Goal: Information Seeking & Learning: Find specific fact

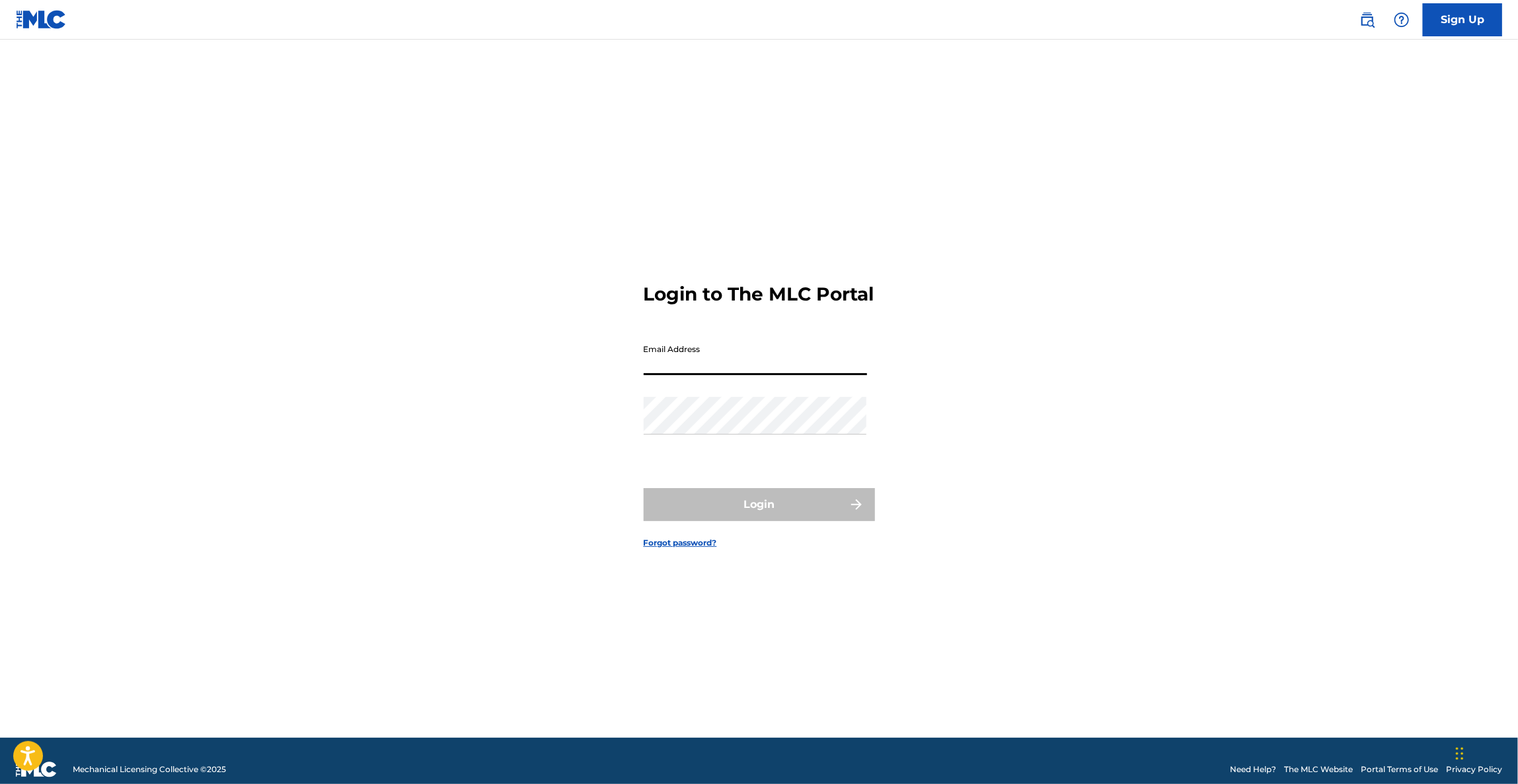
click at [718, 372] on input "Email Address" at bounding box center [755, 357] width 224 height 38
type input "[PERSON_NAME][EMAIL_ADDRESS][DOMAIN_NAME]"
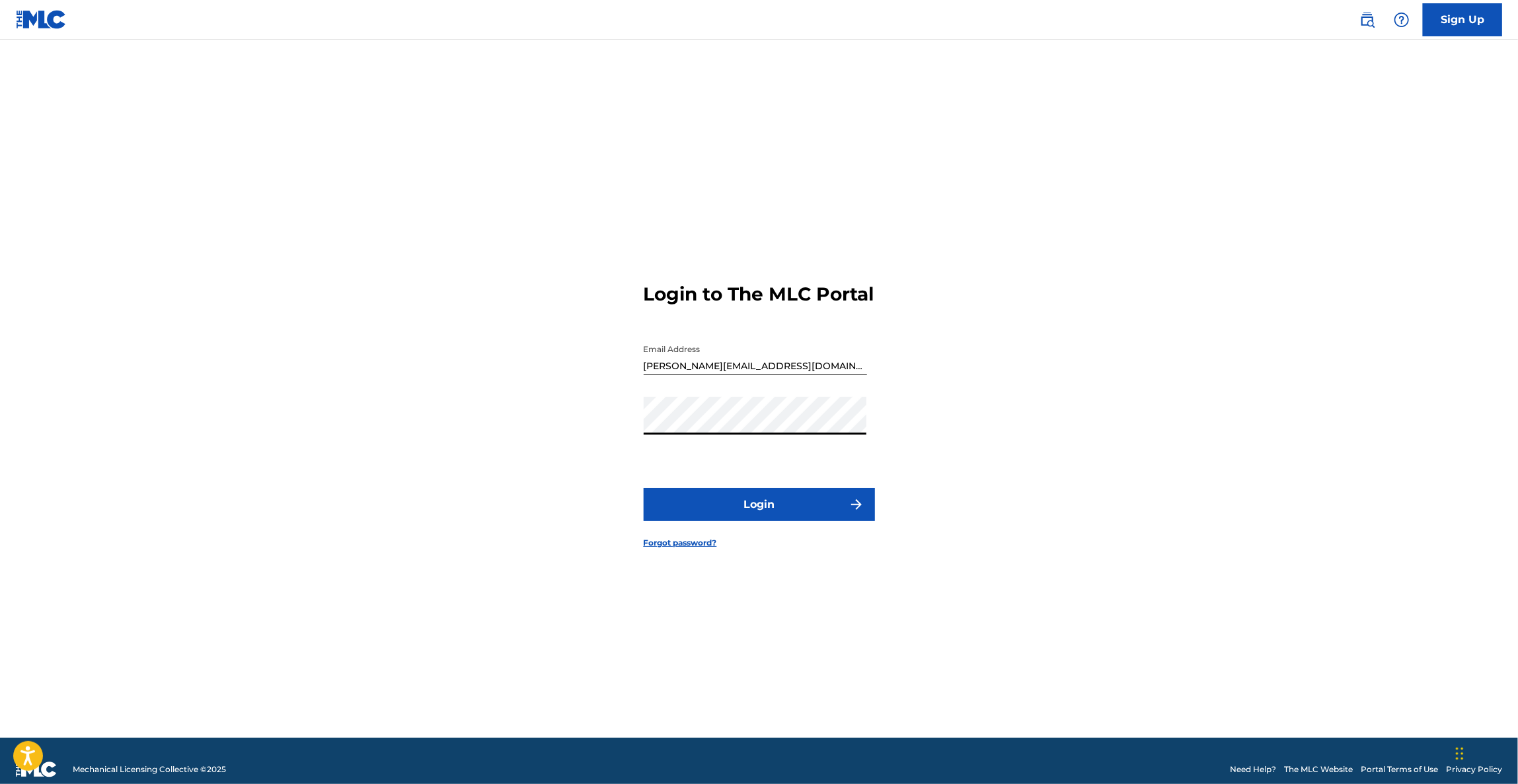
click at [643, 488] on button "Login" at bounding box center [759, 505] width 231 height 33
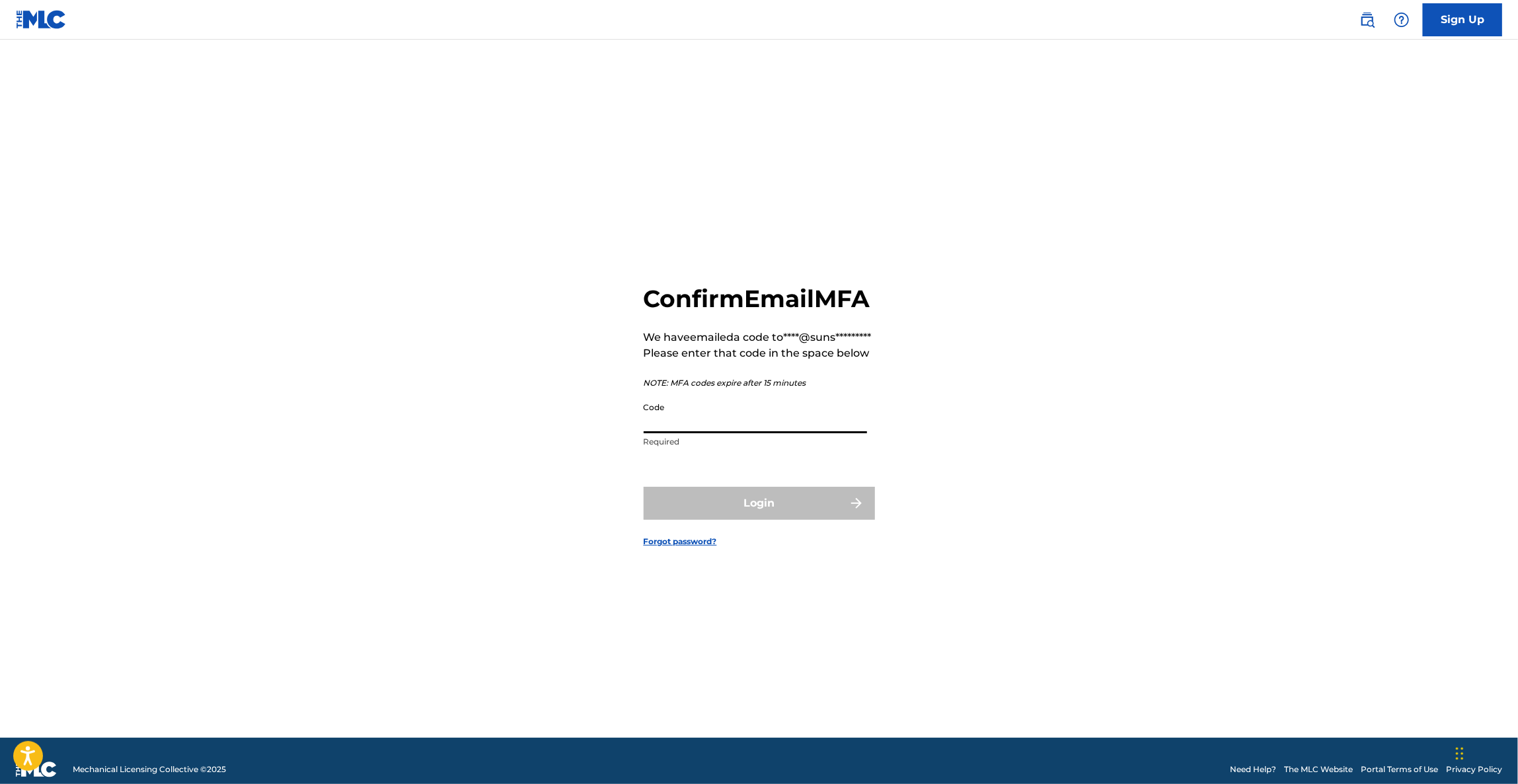
click at [727, 433] on input "Code" at bounding box center [755, 415] width 224 height 38
paste input "010820"
type input "010820"
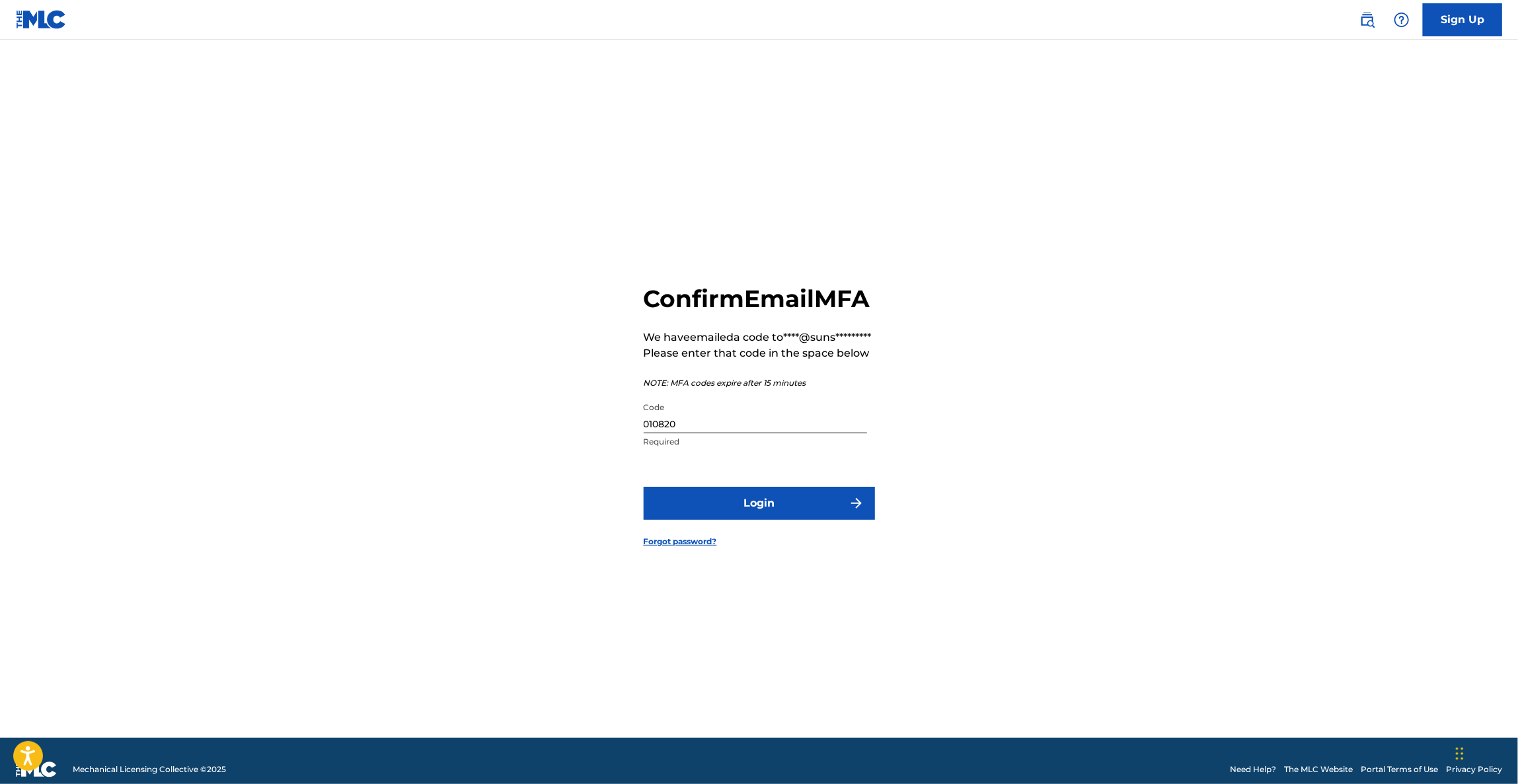
click at [715, 520] on button "Login" at bounding box center [759, 503] width 231 height 33
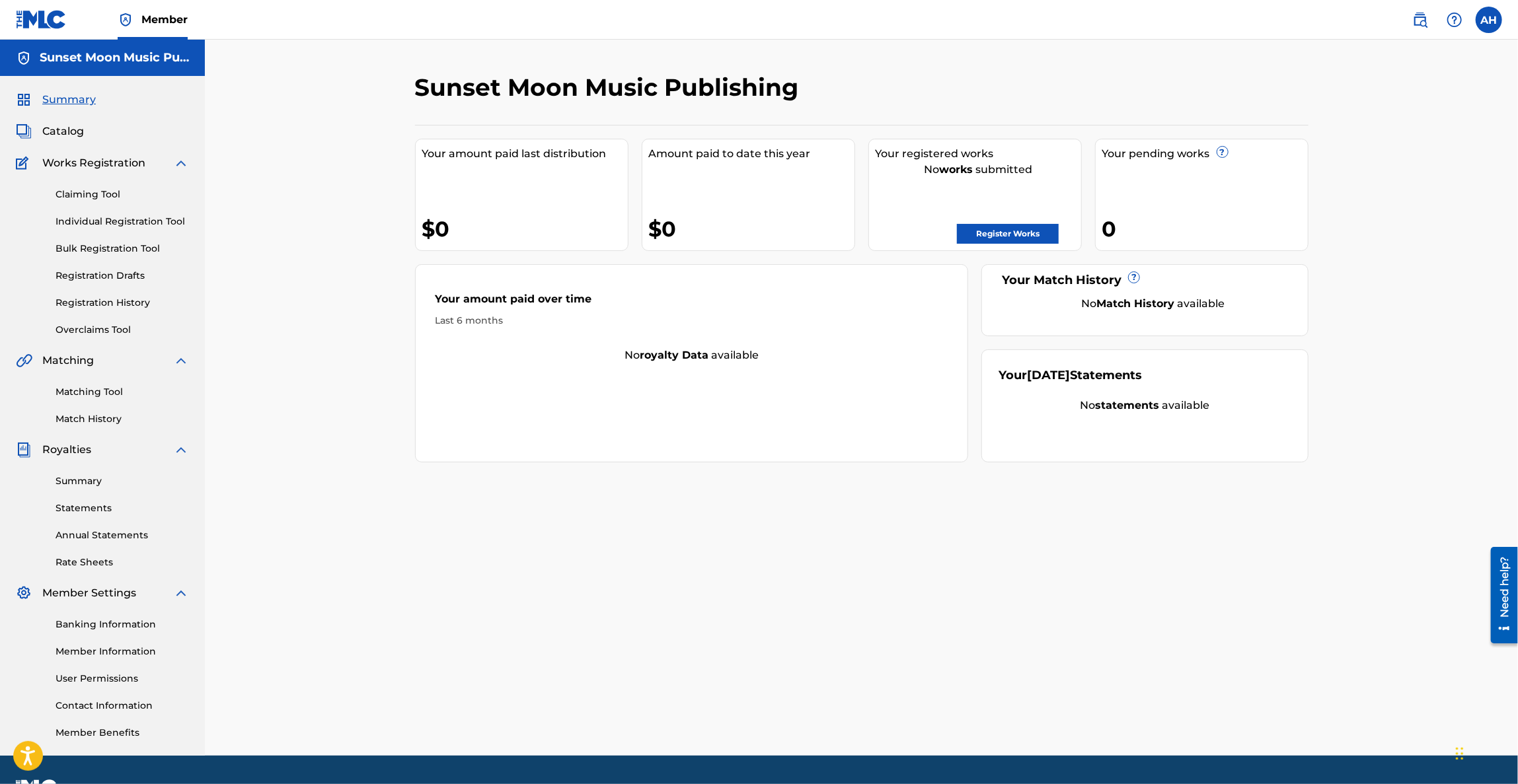
click at [75, 140] on div "Summary Catalog Works Registration Claiming Tool Individual Registration Tool B…" at bounding box center [102, 416] width 205 height 680
click at [71, 135] on span "Catalog" at bounding box center [62, 131] width 41 height 16
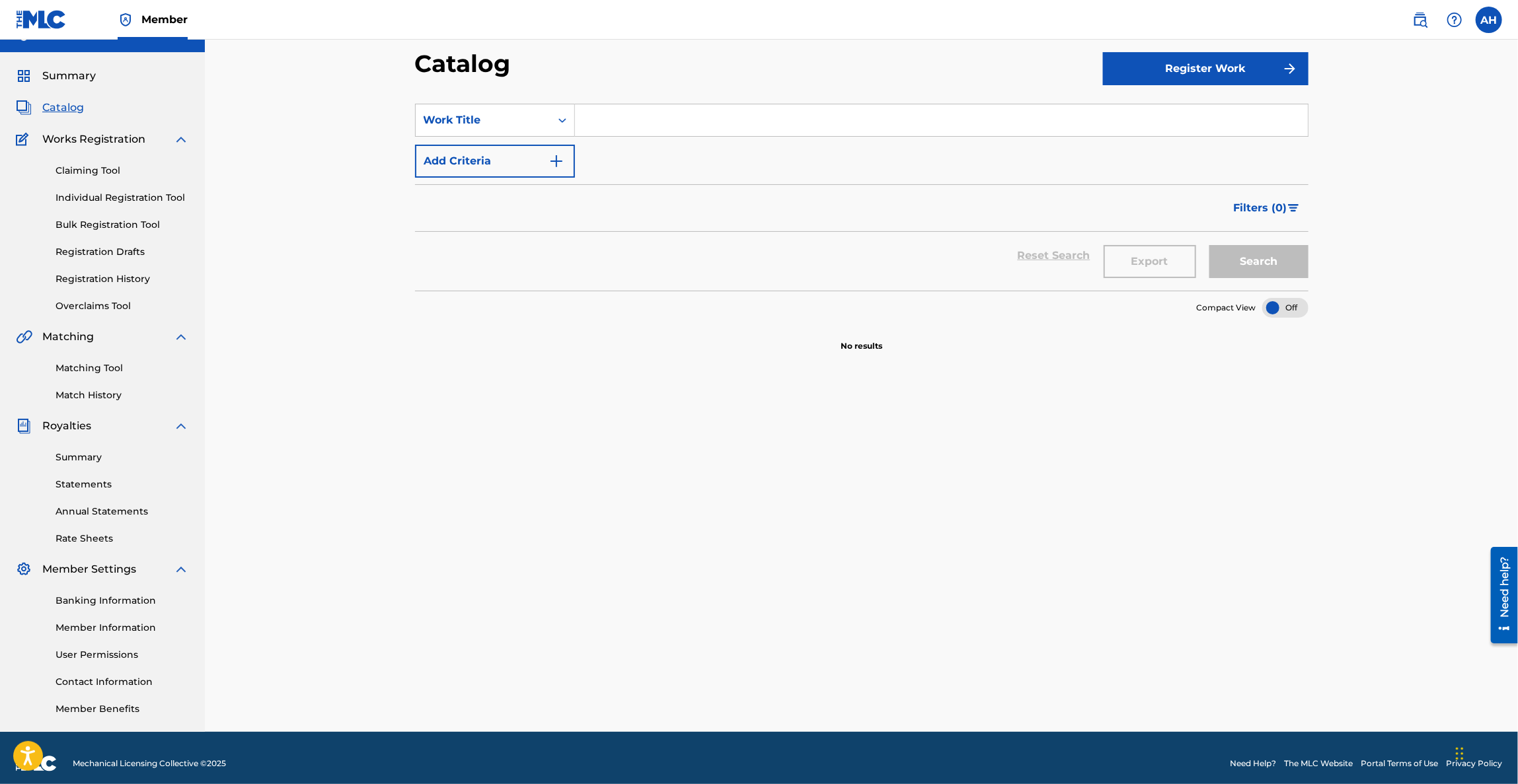
scroll to position [35, 0]
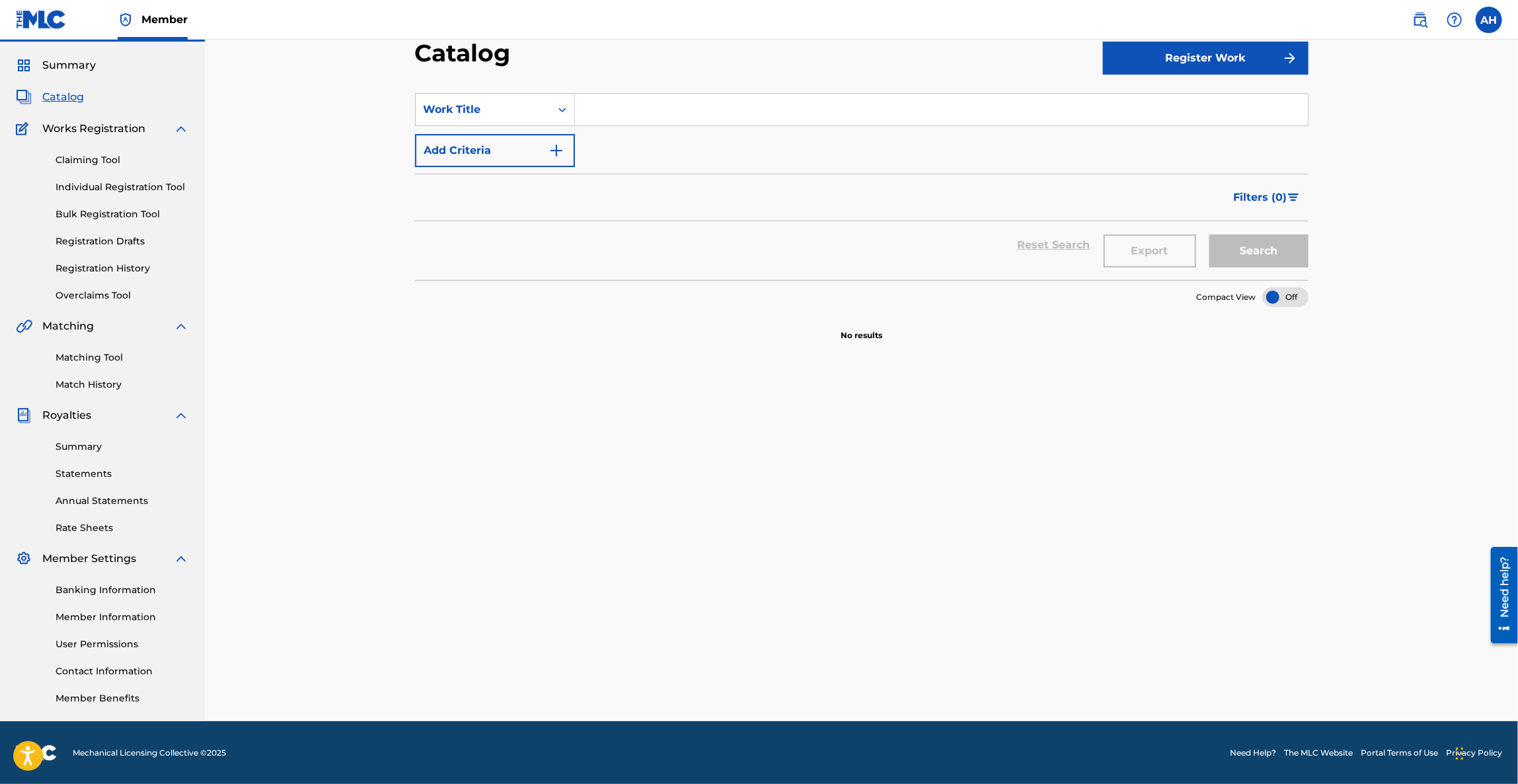
click at [99, 355] on link "Matching Tool" at bounding box center [122, 357] width 133 height 14
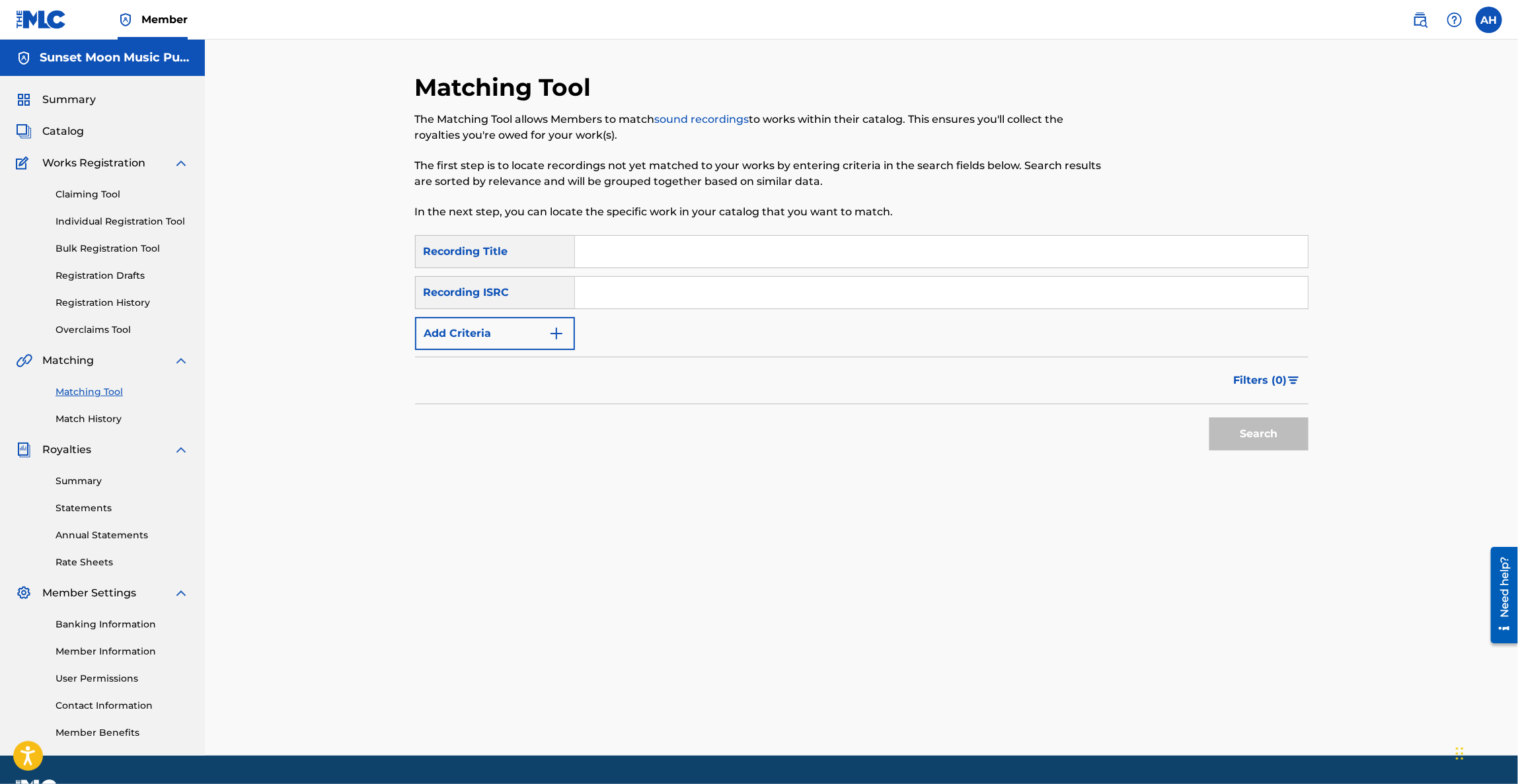
click at [621, 255] on input "Search Form" at bounding box center [942, 252] width 733 height 32
type input "lo fi"
click at [1209, 418] on button "Search" at bounding box center [1259, 434] width 99 height 33
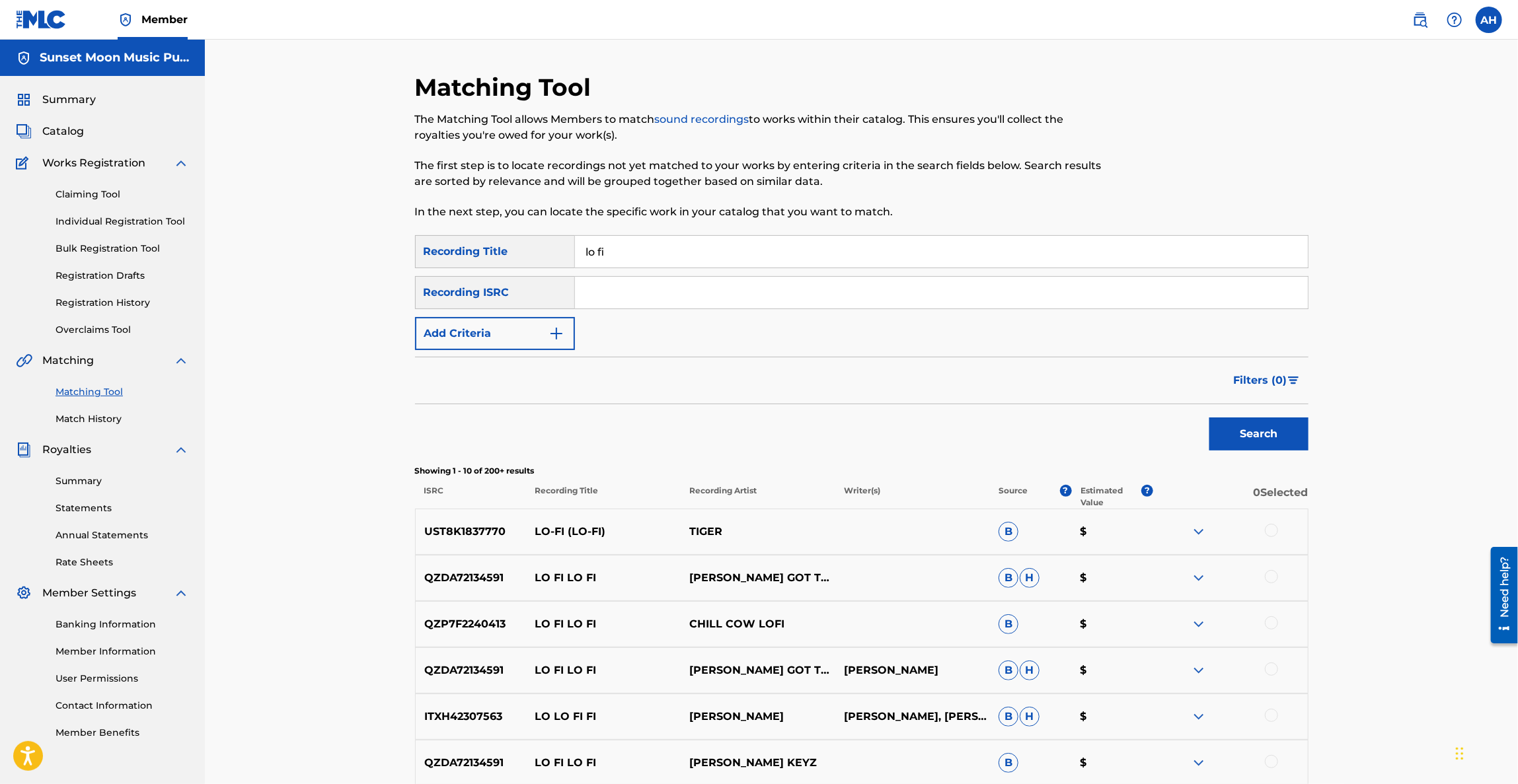
click at [1285, 384] on span "Filters ( 0 )" at bounding box center [1261, 380] width 53 height 16
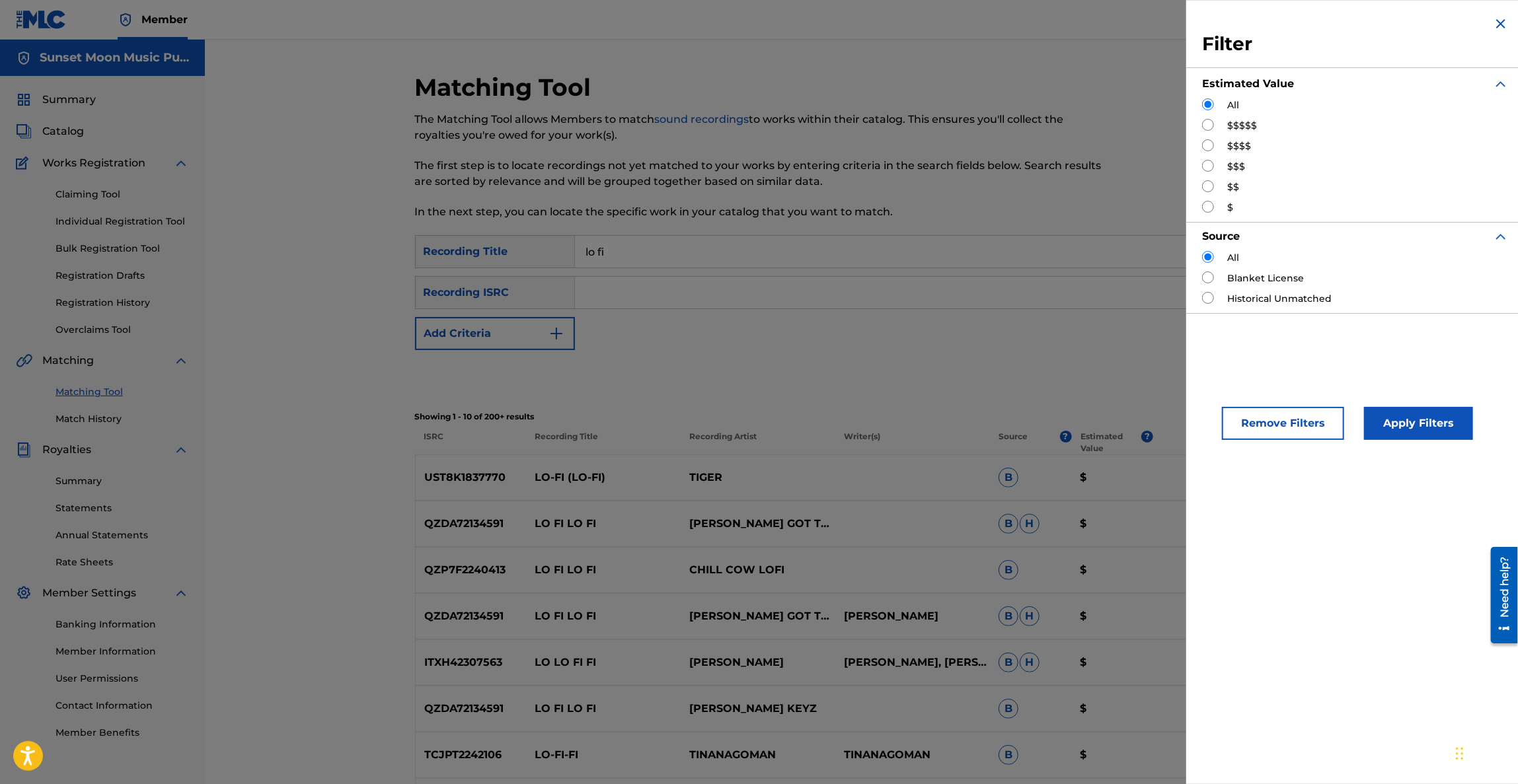
click at [1207, 126] on input "Search Form" at bounding box center [1208, 125] width 12 height 12
radio input "true"
click at [1210, 296] on input "Search Form" at bounding box center [1208, 298] width 12 height 12
radio input "true"
click at [1443, 410] on button "Apply Filters" at bounding box center [1419, 424] width 109 height 33
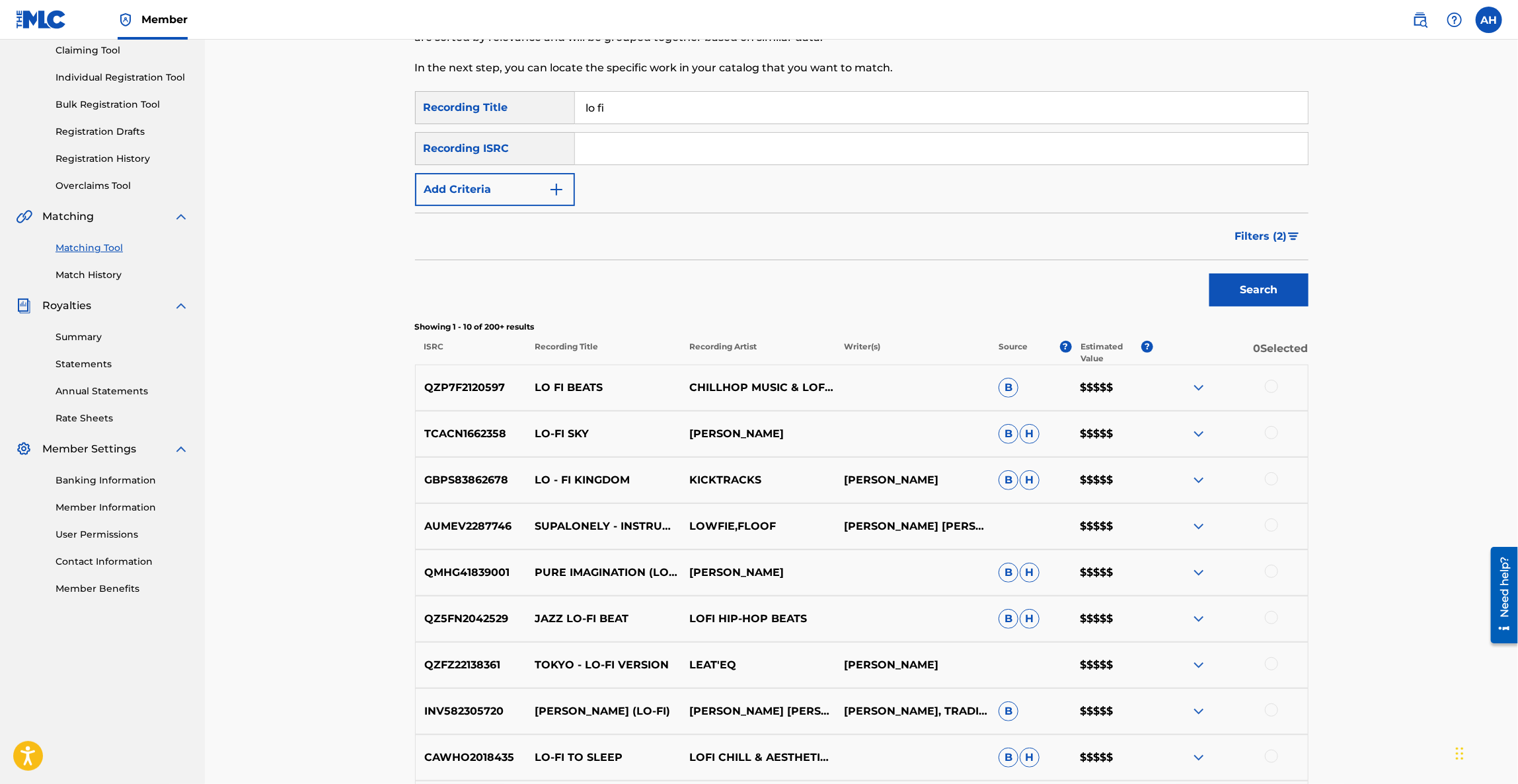
scroll to position [198, 0]
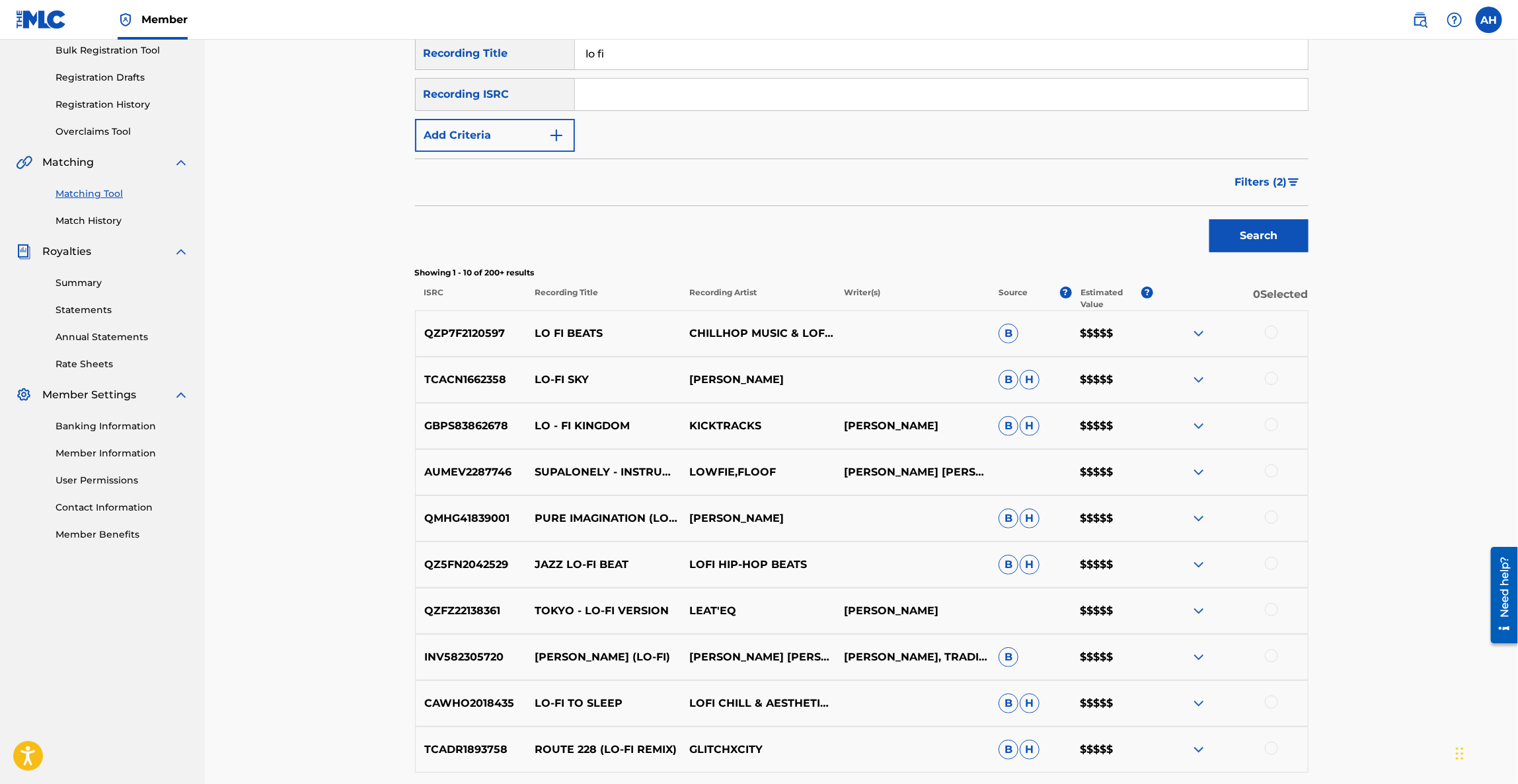
click at [869, 615] on p "[PERSON_NAME]" at bounding box center [912, 611] width 154 height 16
click at [868, 615] on p "[PERSON_NAME]" at bounding box center [912, 611] width 154 height 16
click at [856, 603] on p "[PERSON_NAME]" at bounding box center [912, 611] width 154 height 16
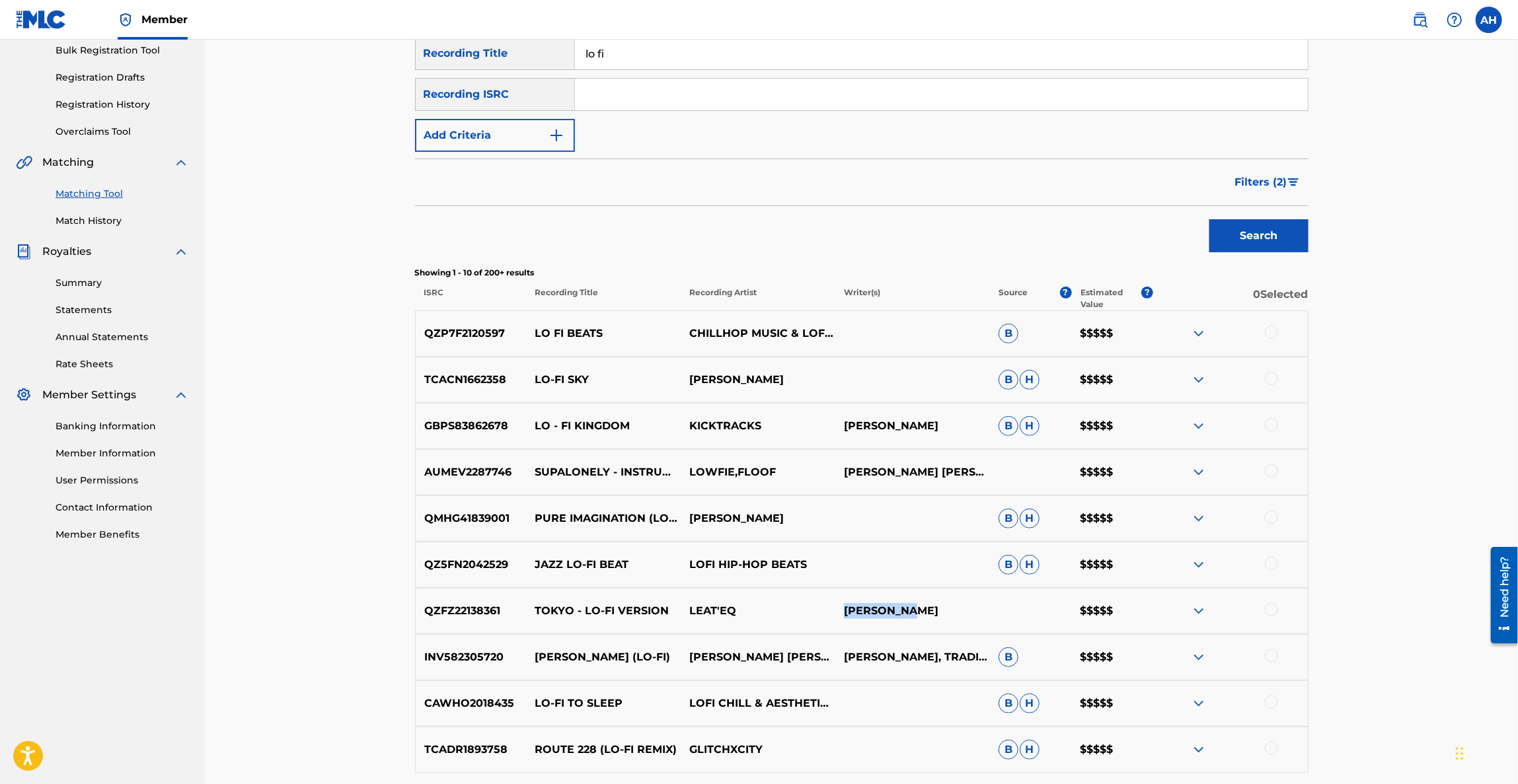
click at [862, 619] on p "[PERSON_NAME]" at bounding box center [912, 611] width 154 height 16
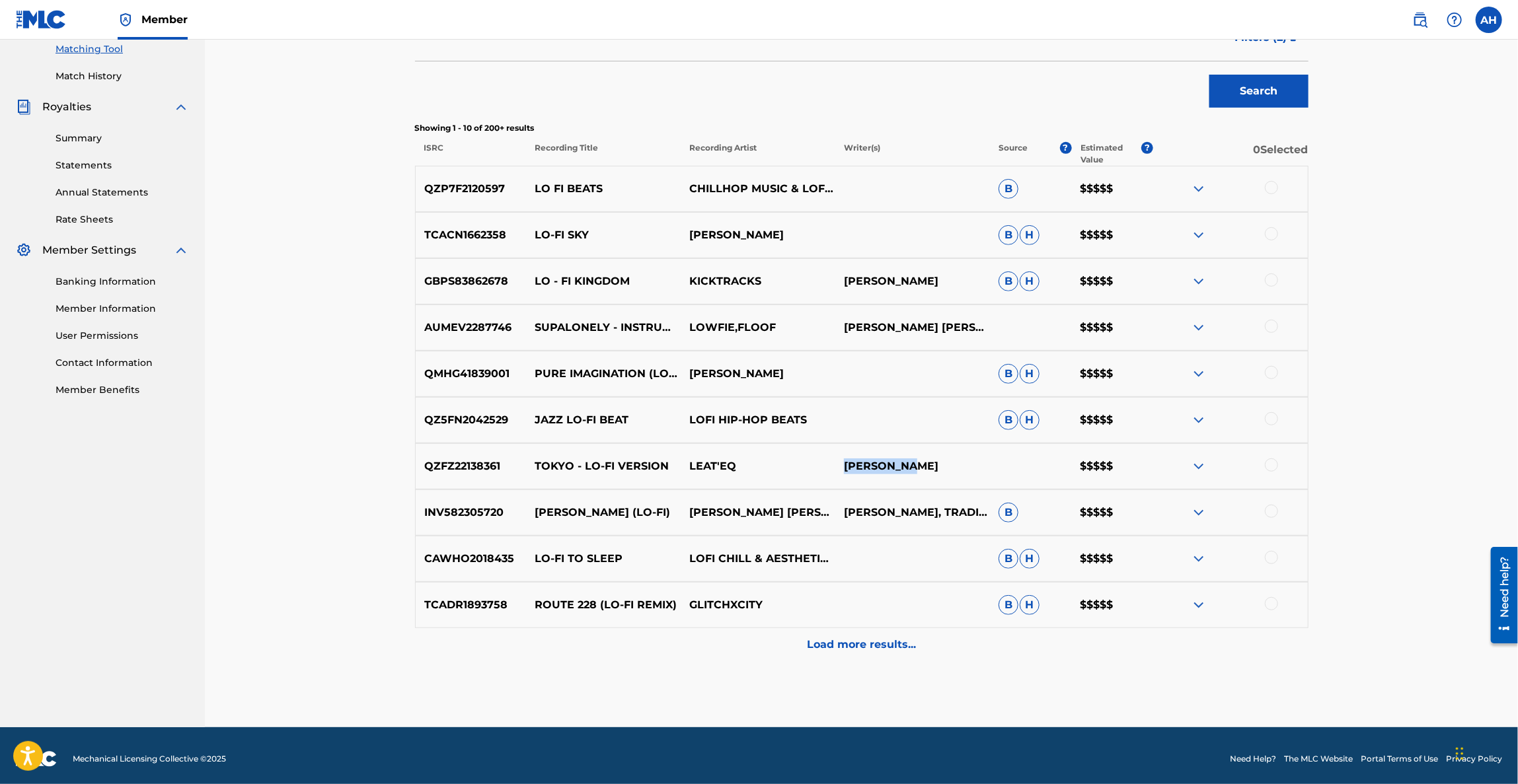
scroll to position [349, 0]
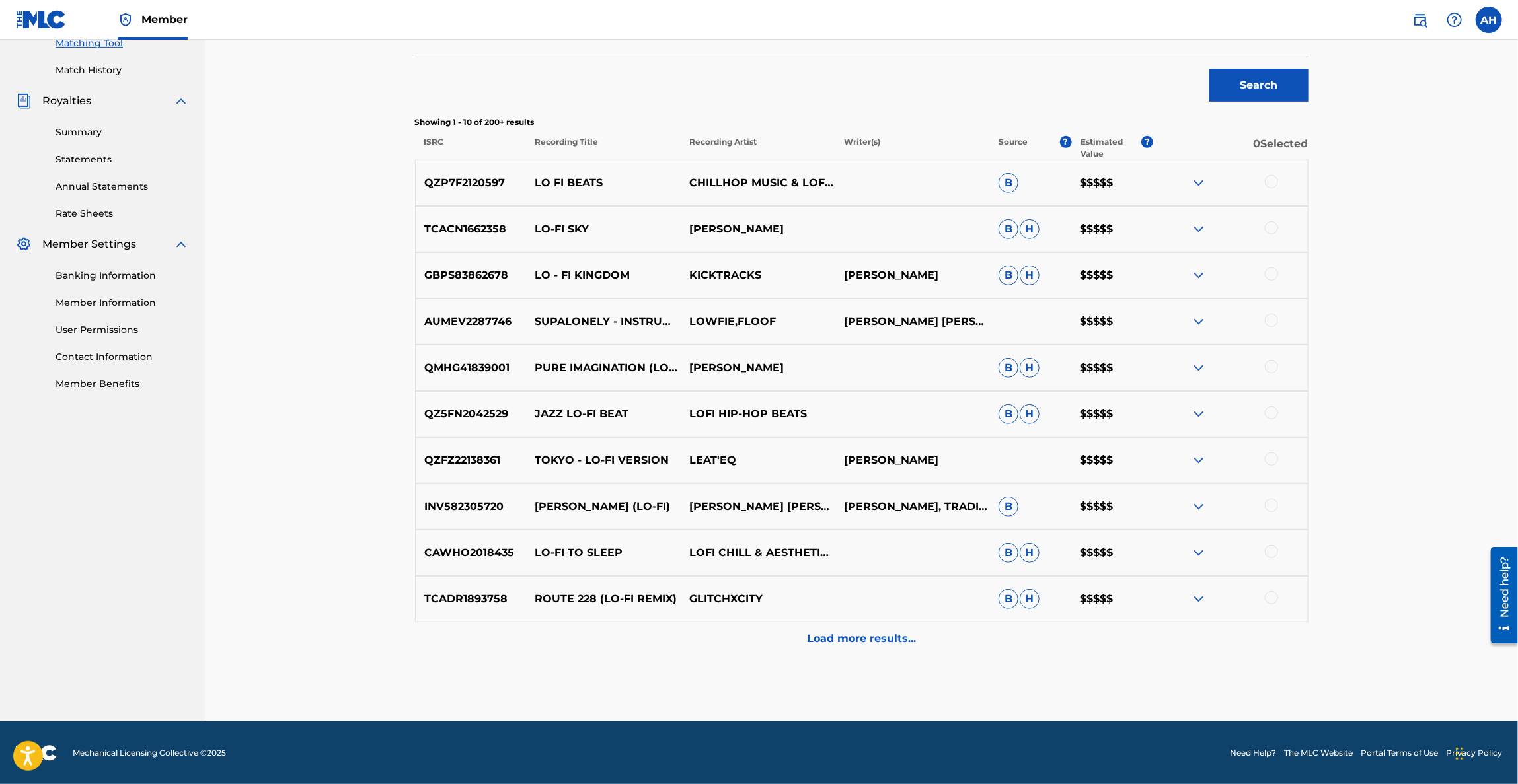
click at [838, 648] on div "Load more results..." at bounding box center [862, 639] width 893 height 33
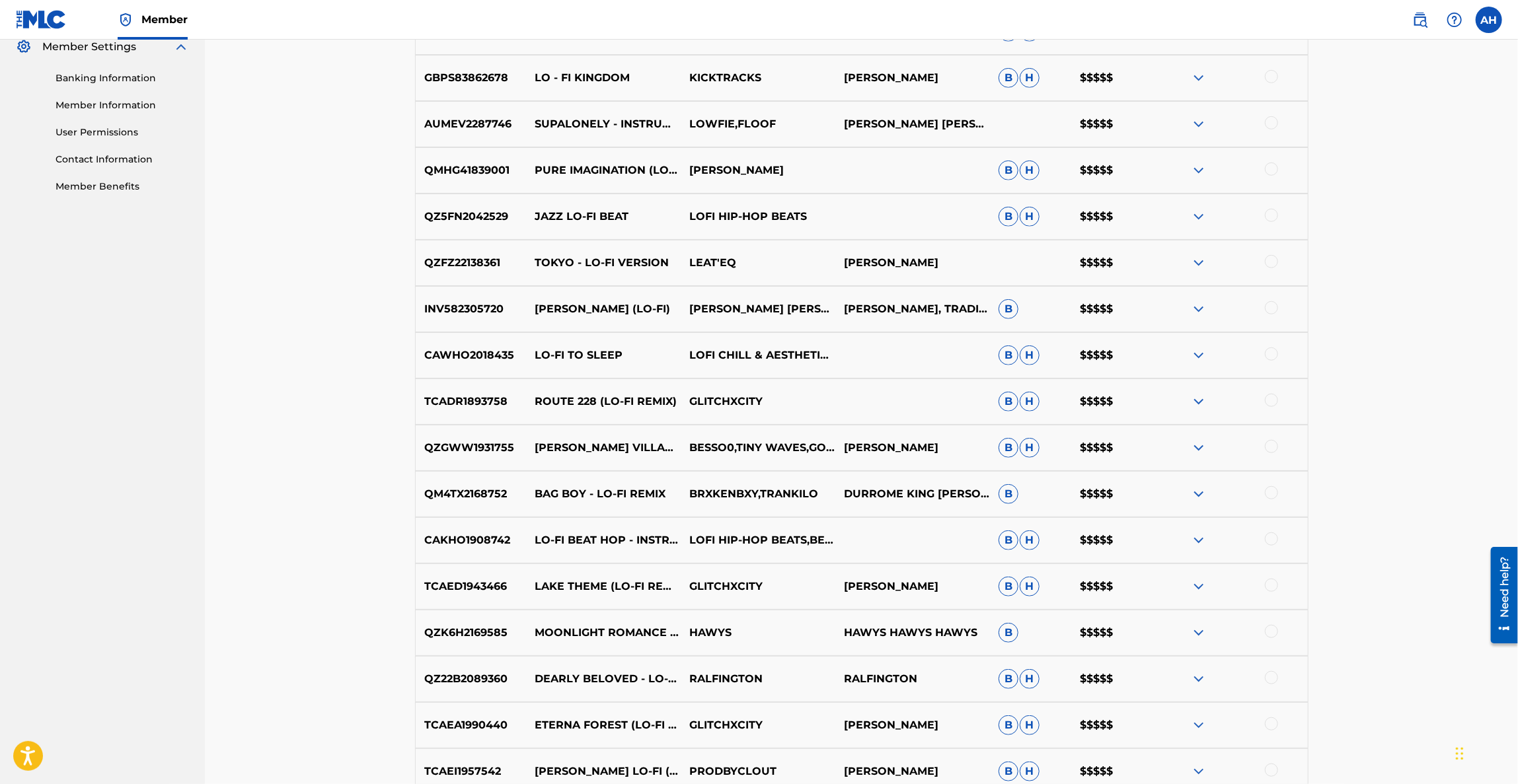
scroll to position [811, 0]
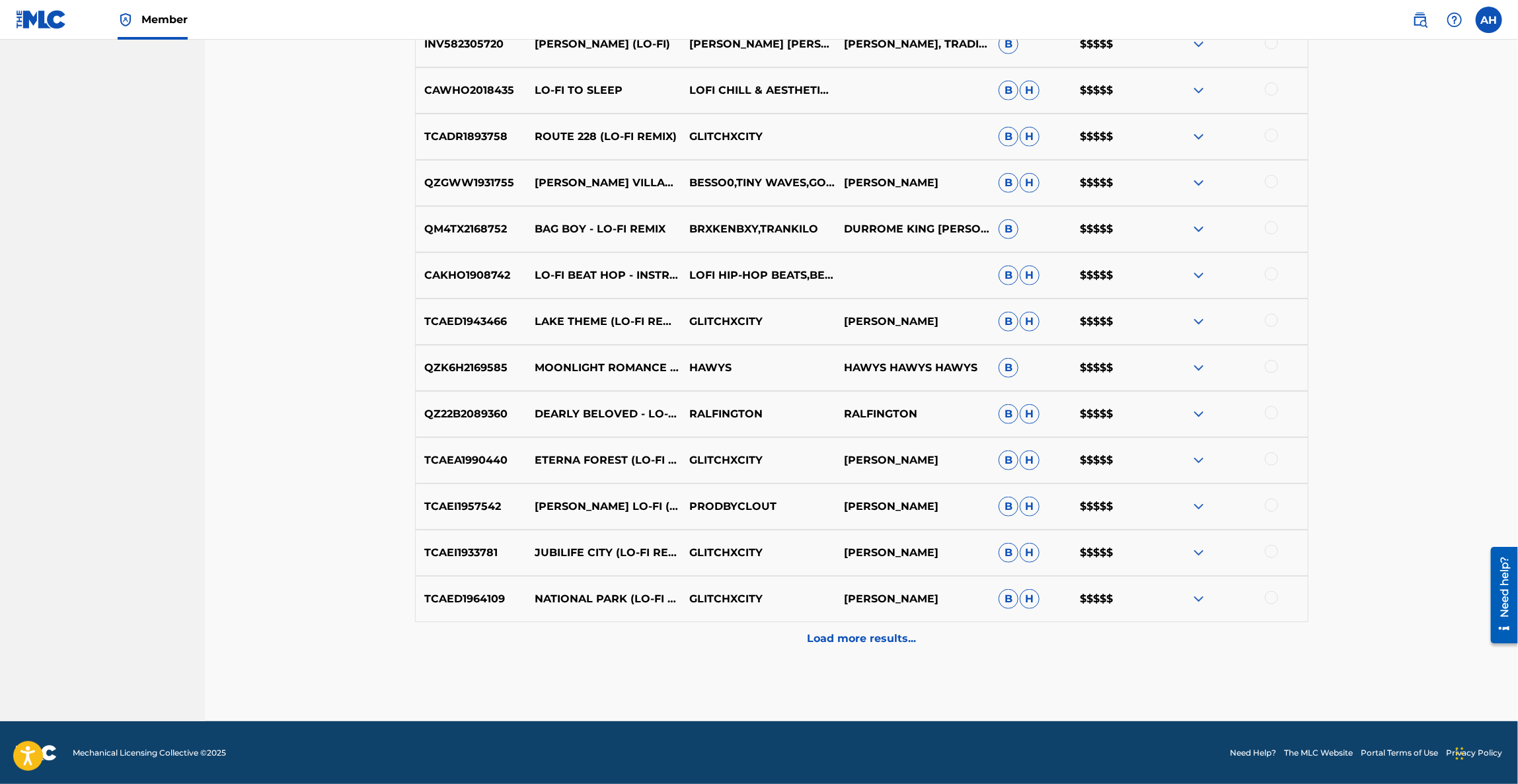
click at [849, 551] on p "[PERSON_NAME]" at bounding box center [912, 553] width 154 height 16
copy p "[PERSON_NAME]"
click at [833, 638] on p "Load more results..." at bounding box center [861, 639] width 109 height 16
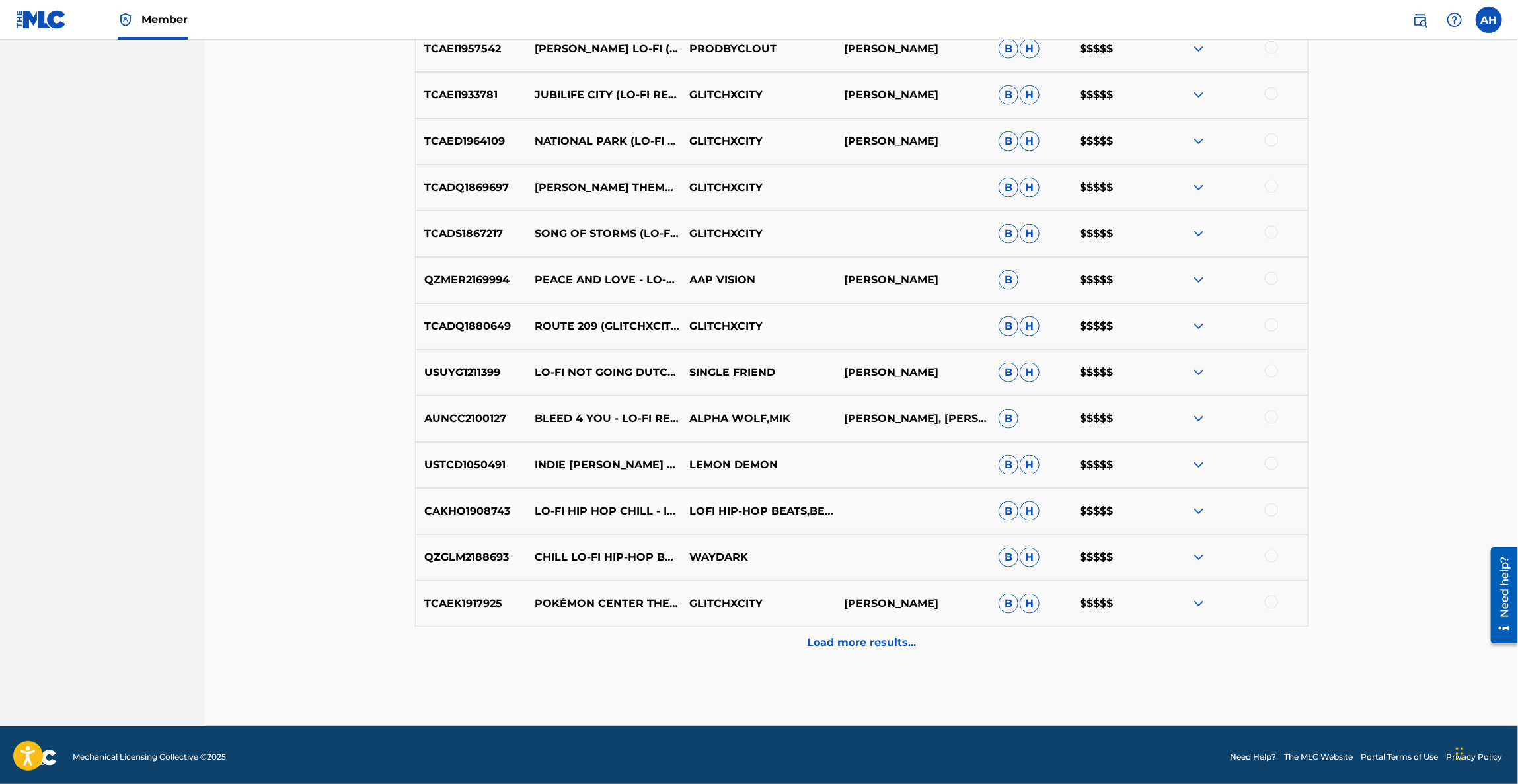
scroll to position [1274, 0]
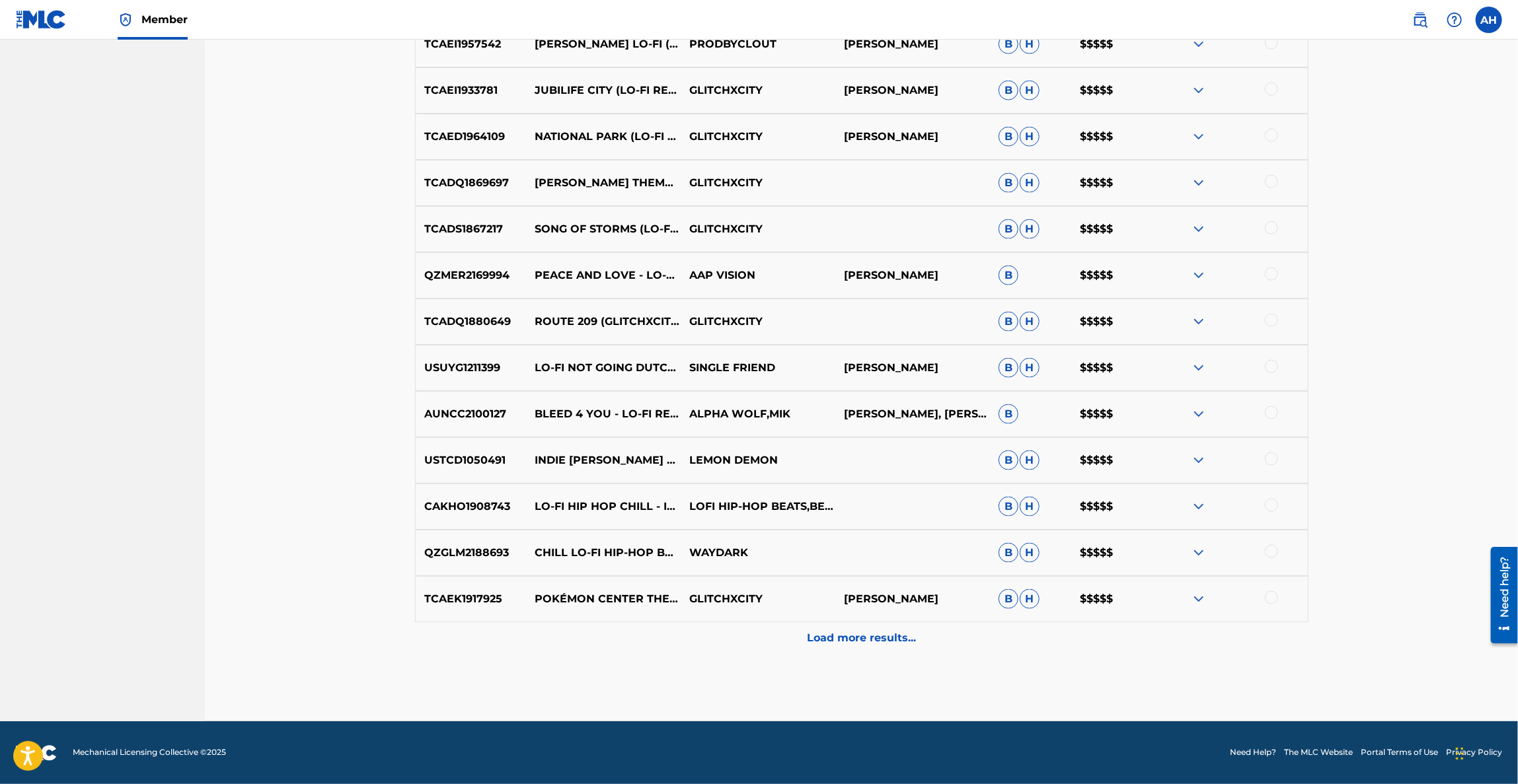
click at [841, 653] on div "Load more results..." at bounding box center [862, 639] width 893 height 33
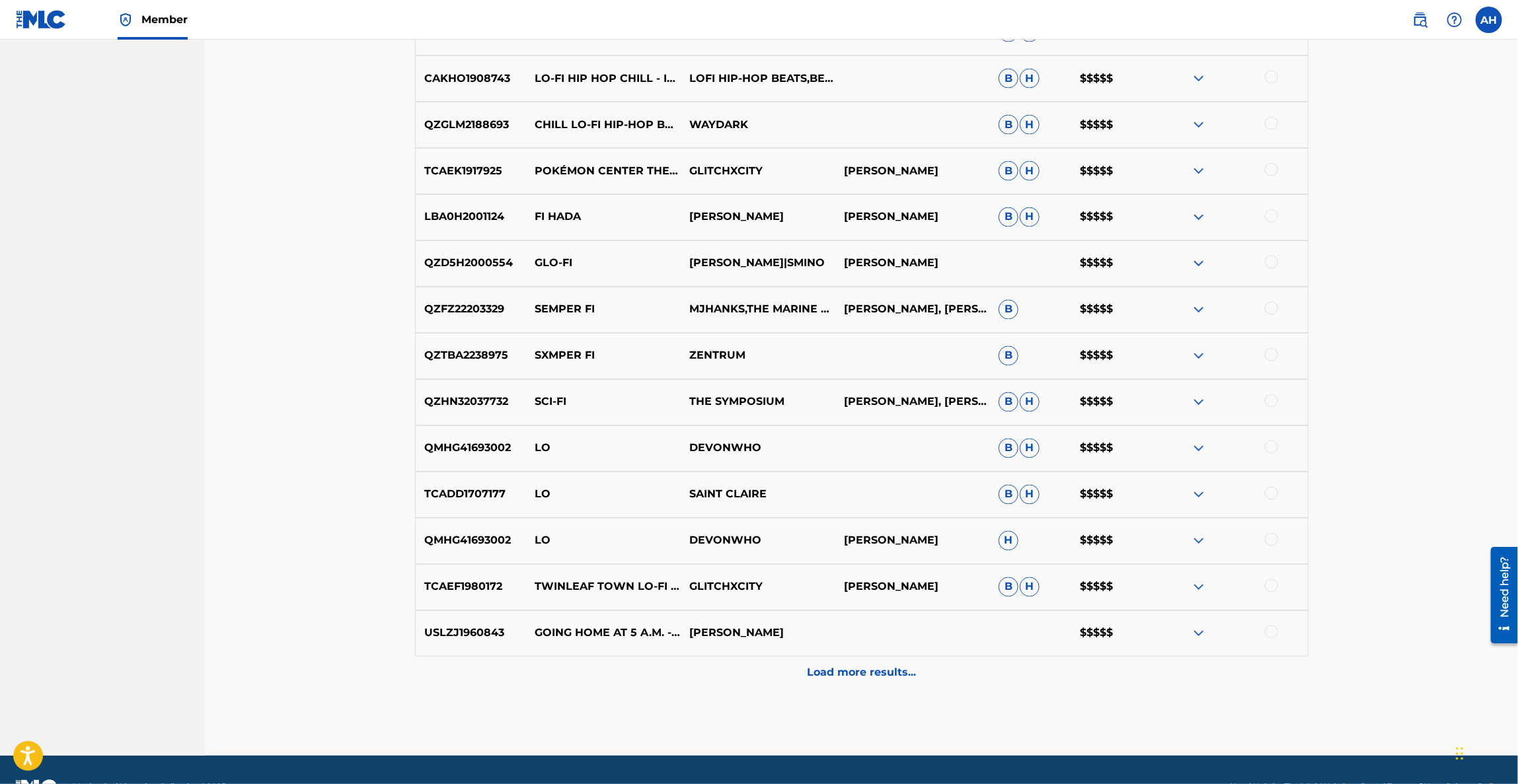
scroll to position [1736, 0]
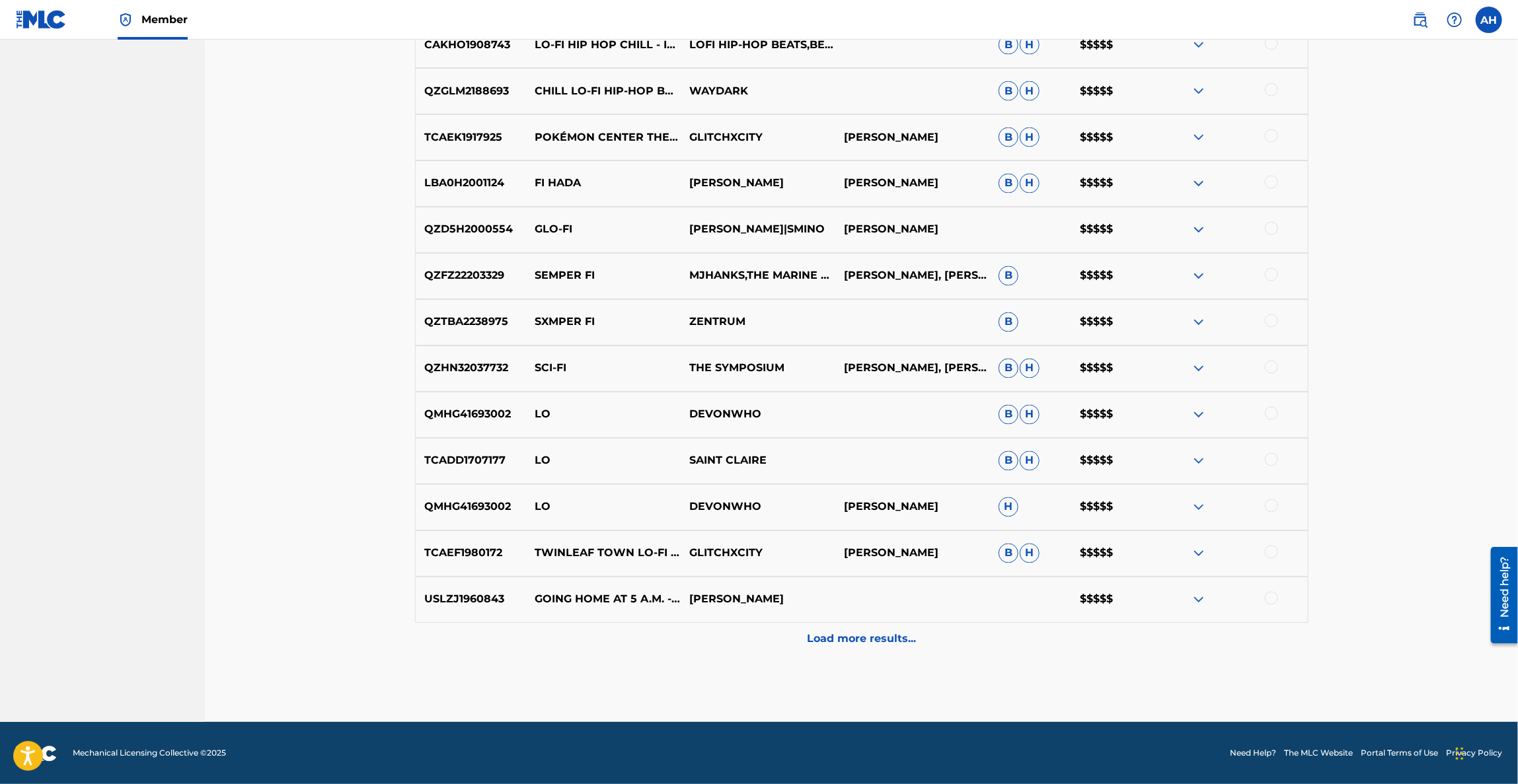
click at [819, 637] on p "Load more results..." at bounding box center [861, 640] width 109 height 16
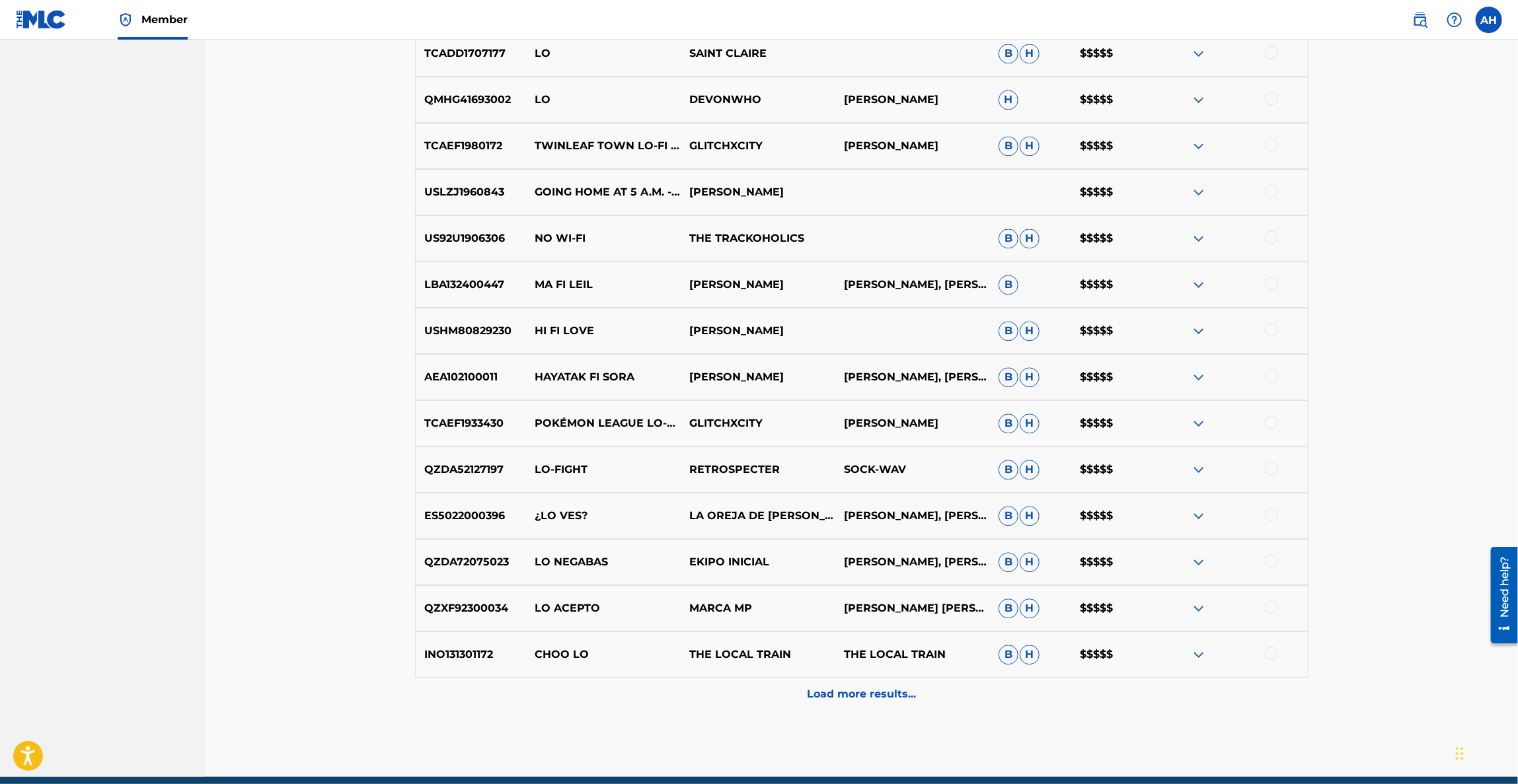
scroll to position [2199, 0]
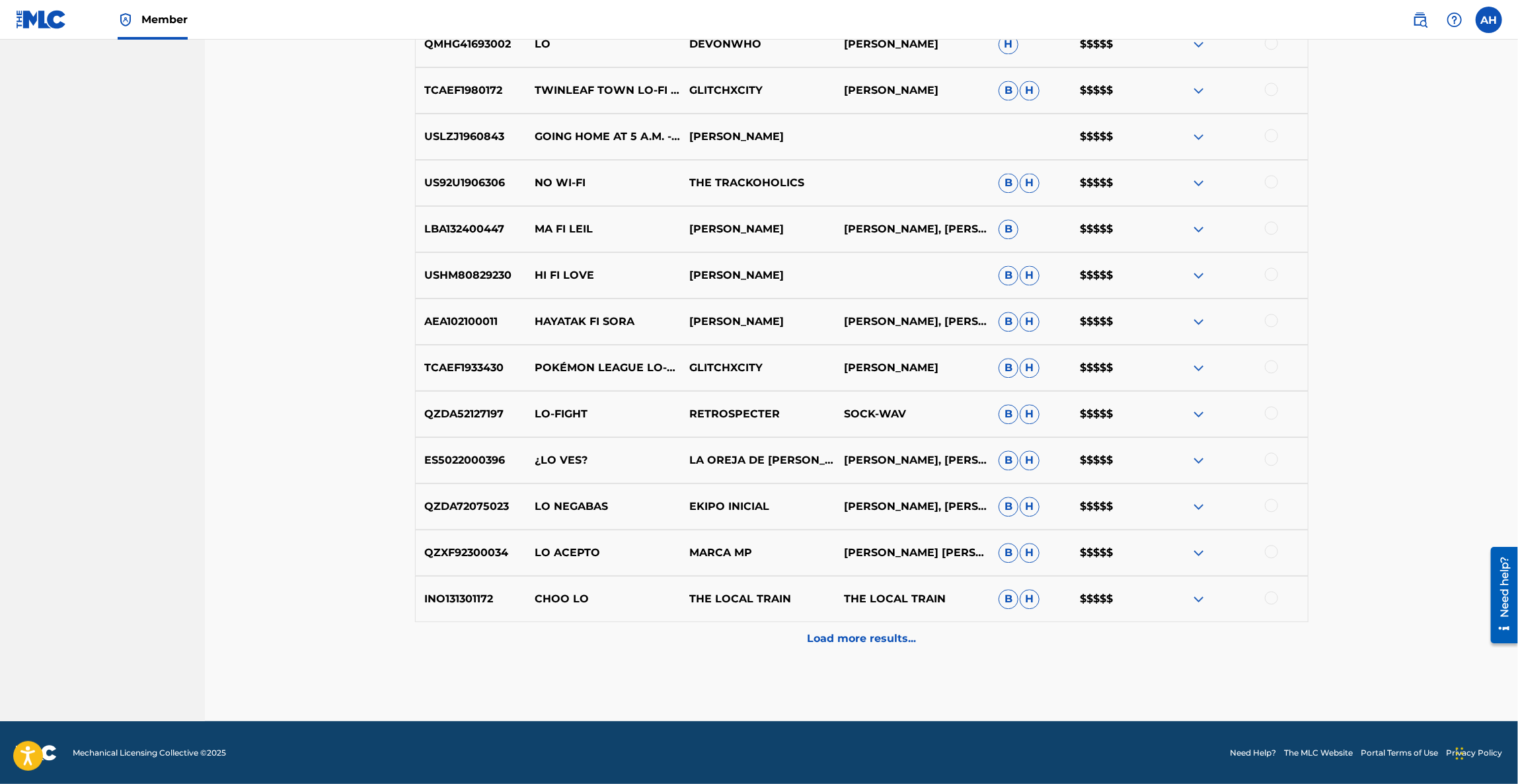
click at [845, 635] on p "Load more results..." at bounding box center [861, 639] width 109 height 16
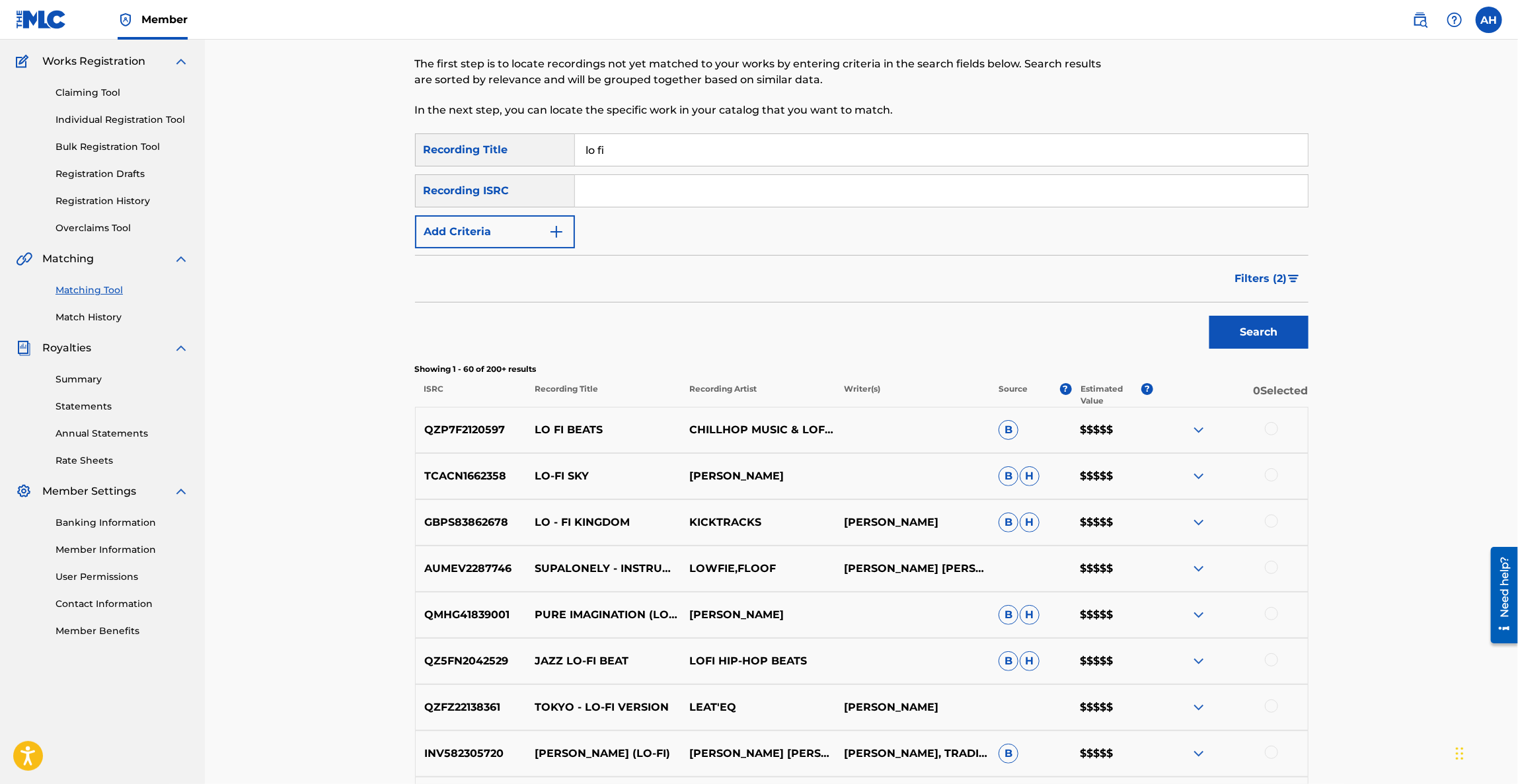
scroll to position [0, 0]
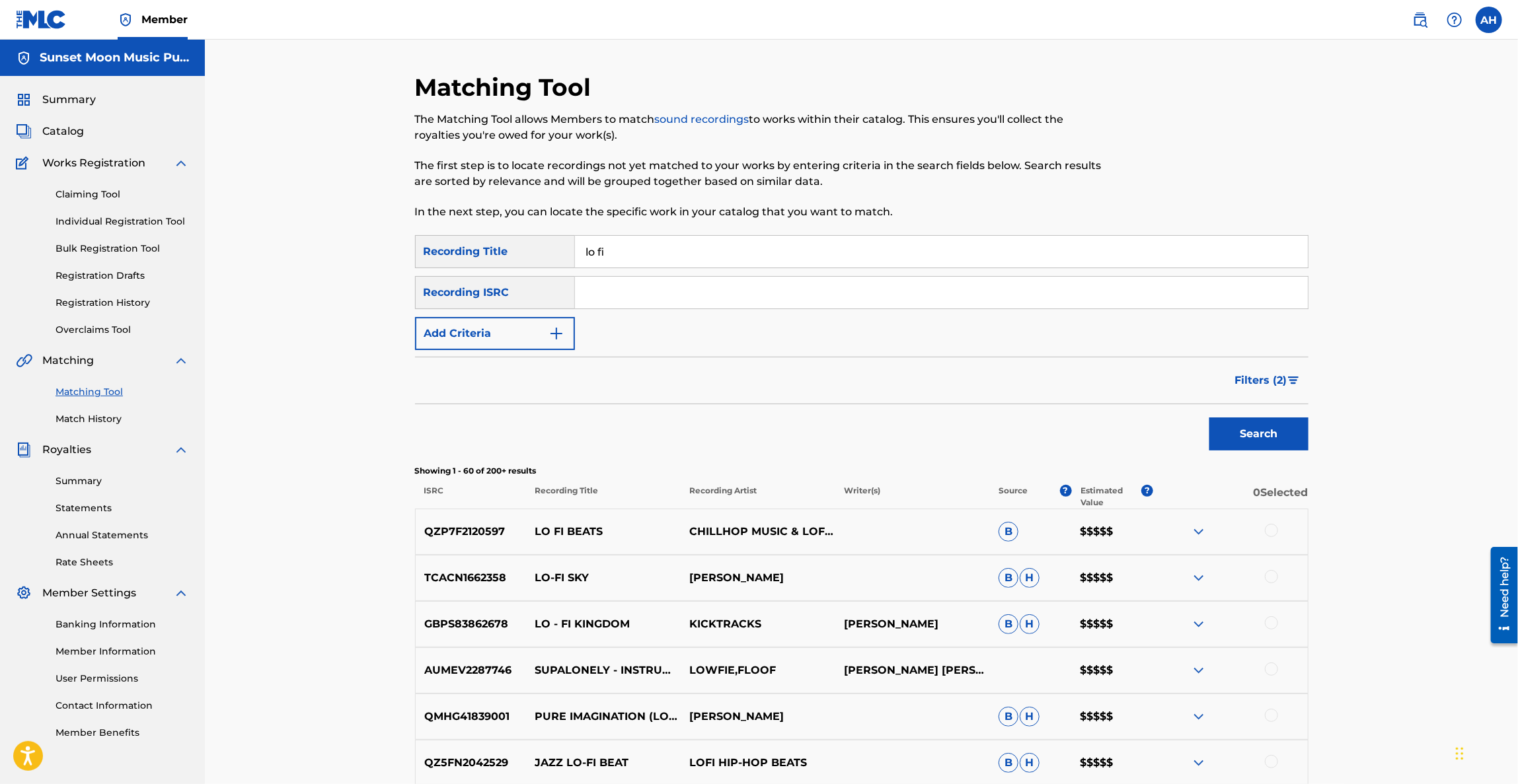
click at [1282, 379] on span "Filters ( 2 )" at bounding box center [1261, 380] width 52 height 16
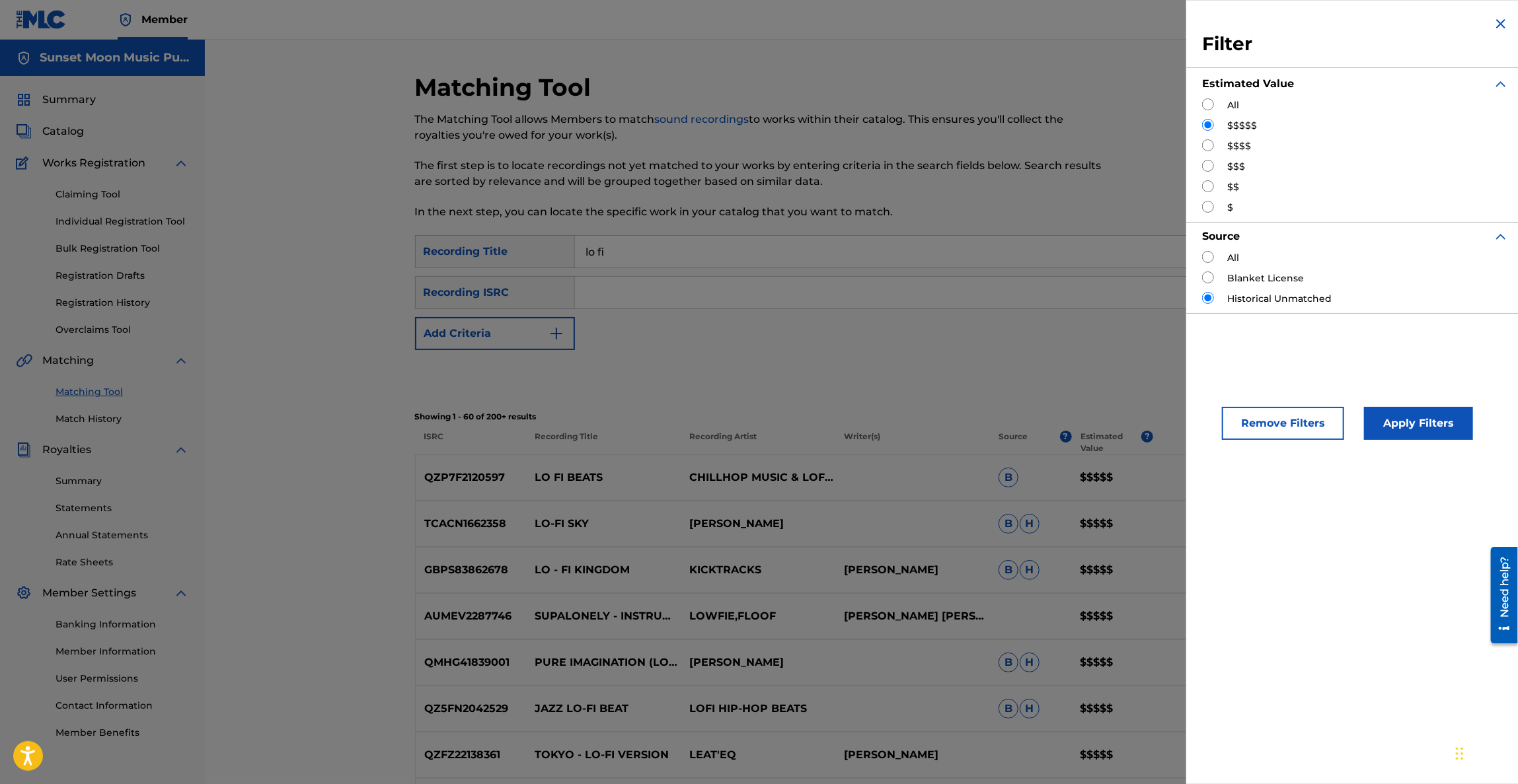
click at [1209, 256] on input "Search Form" at bounding box center [1208, 257] width 12 height 12
radio input "true"
click at [1428, 425] on button "Apply Filters" at bounding box center [1419, 424] width 109 height 33
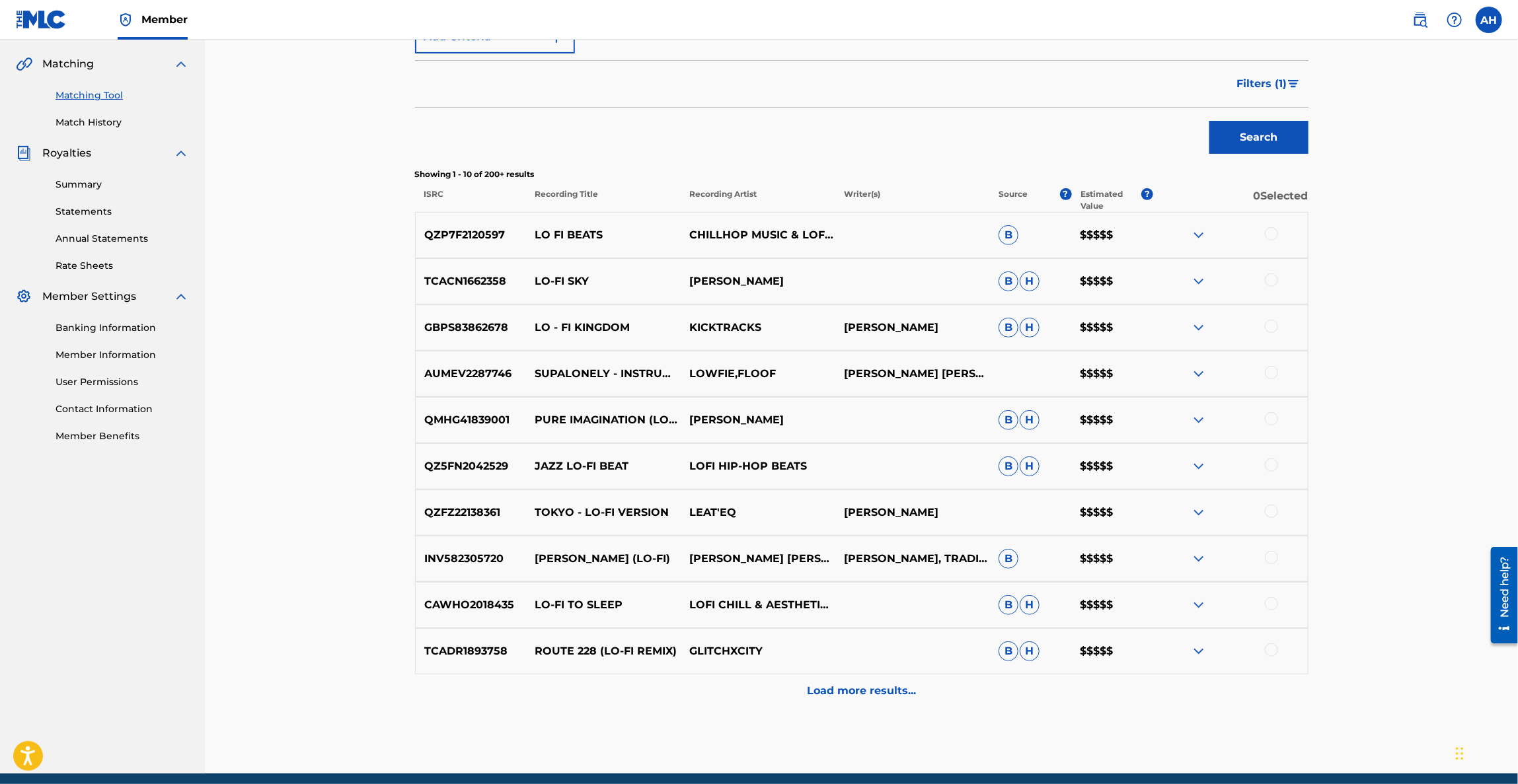
scroll to position [349, 0]
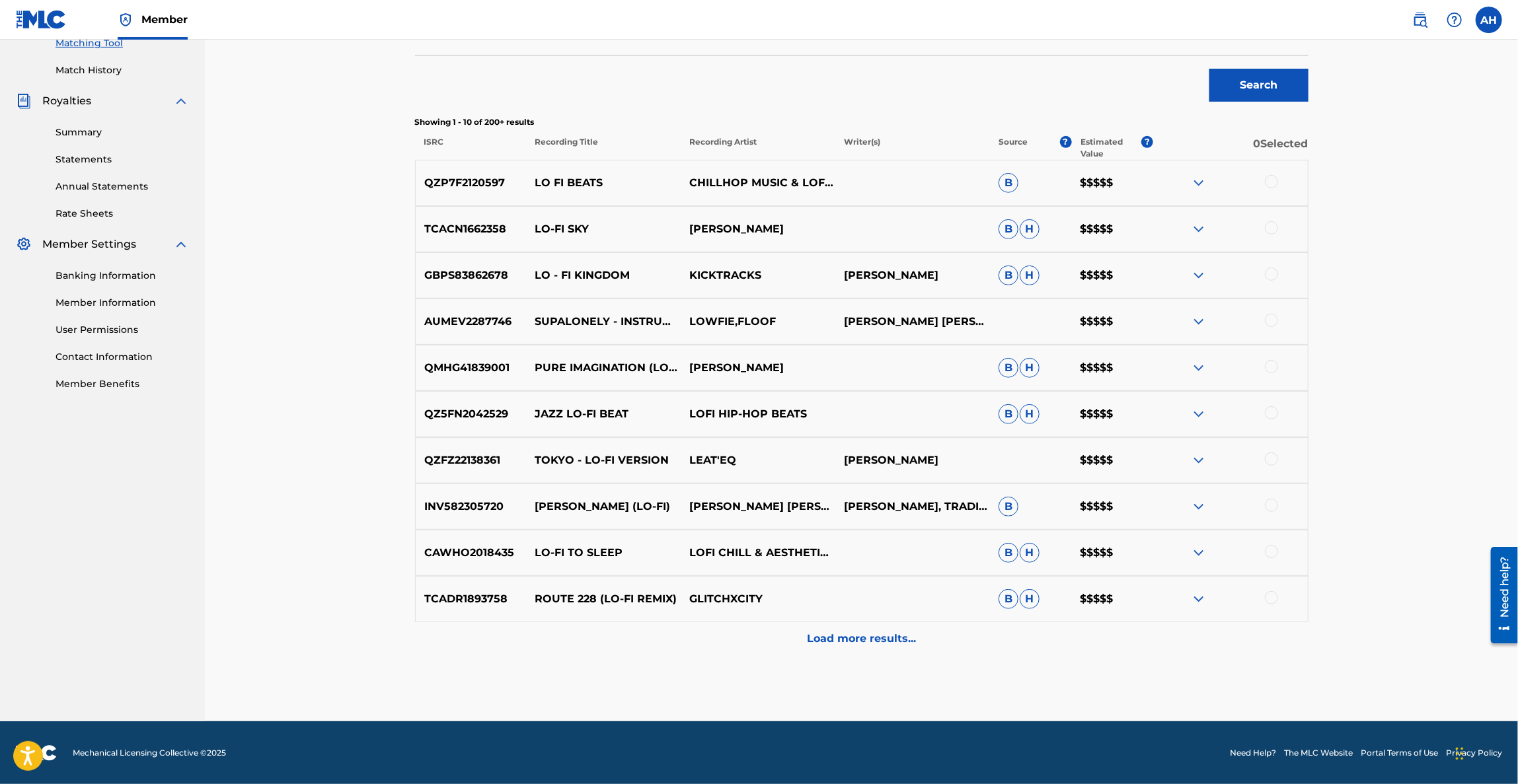
click at [827, 631] on p "Load more results..." at bounding box center [861, 639] width 109 height 16
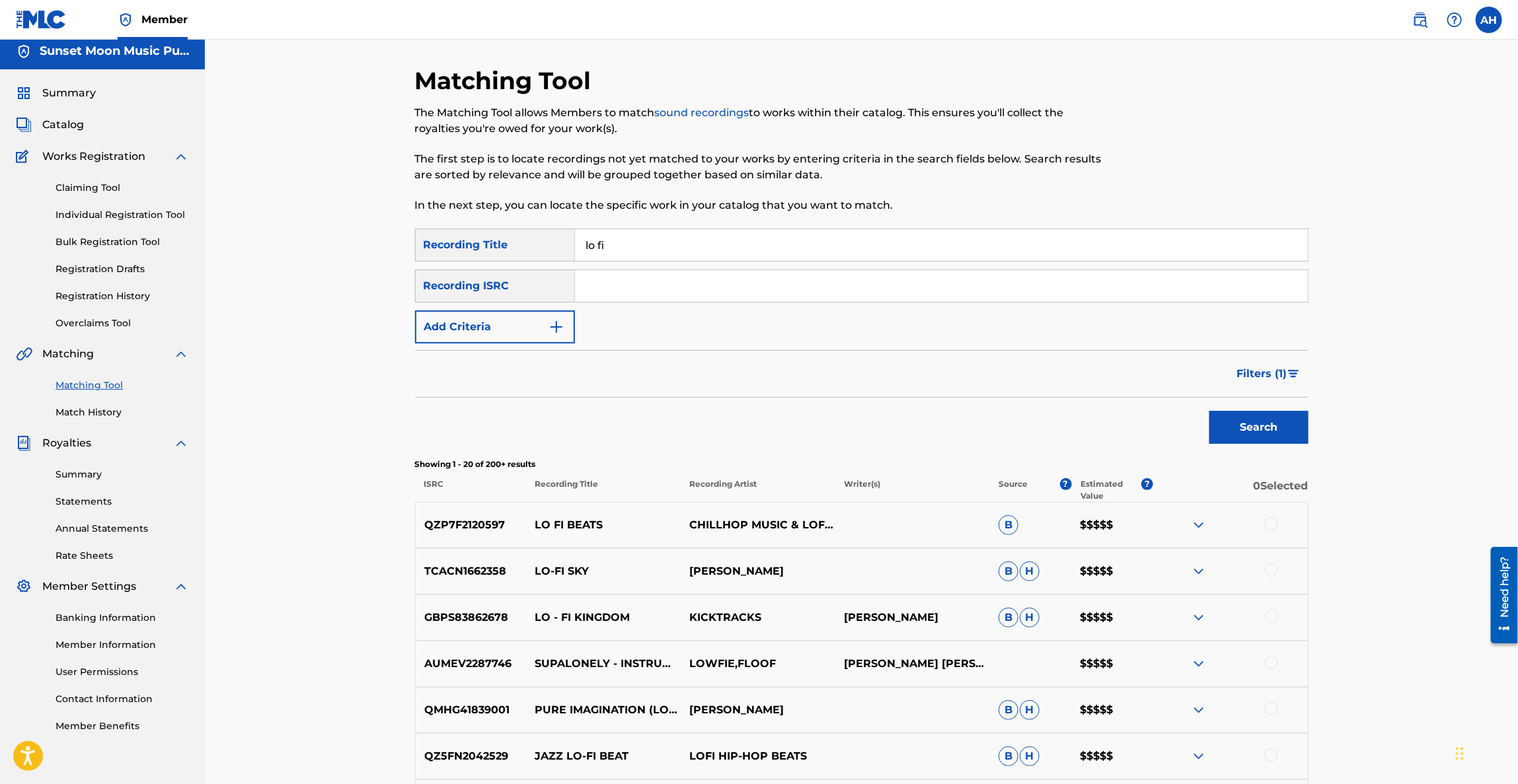
scroll to position [0, 0]
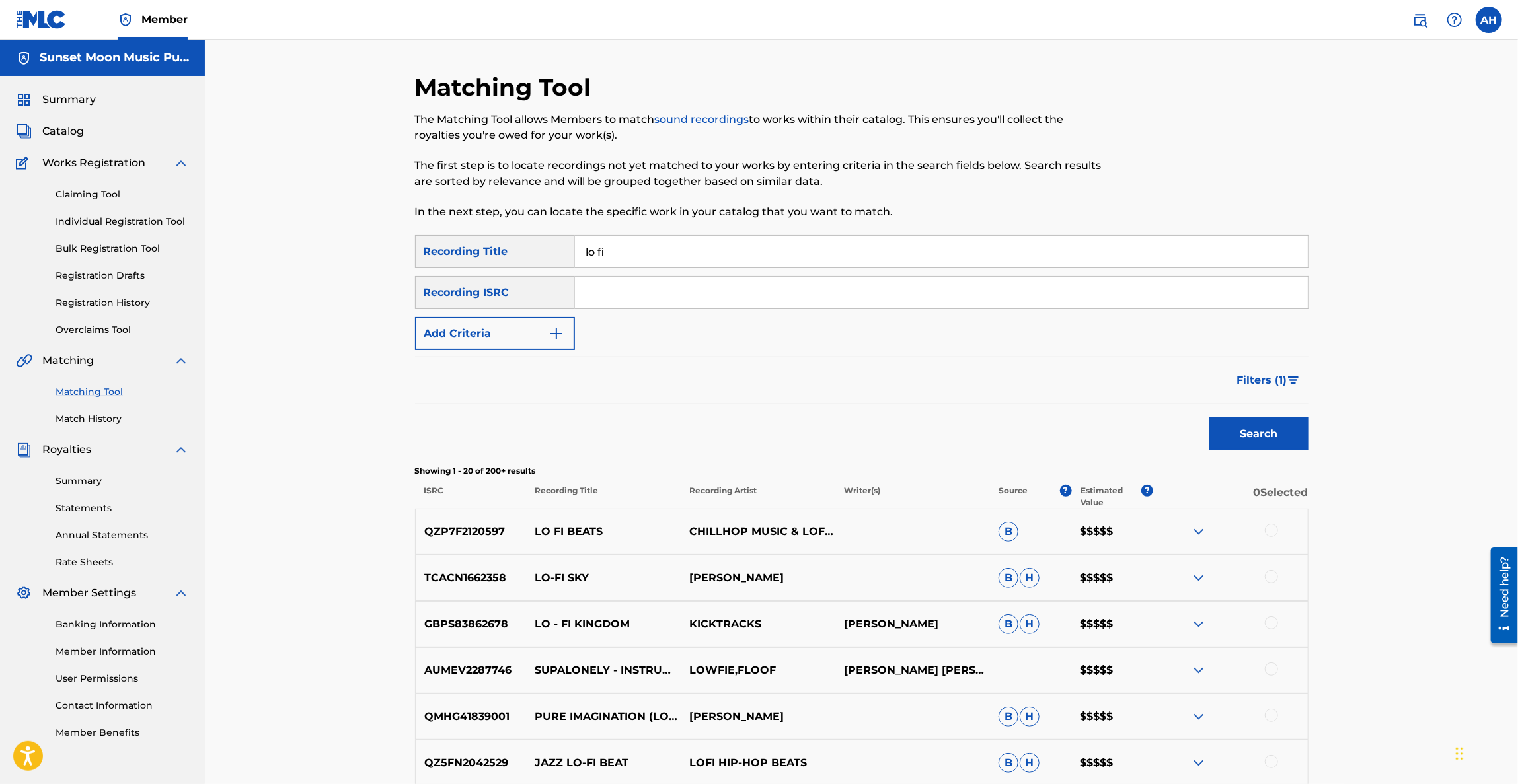
click at [713, 255] on input "lo fi" at bounding box center [942, 252] width 733 height 32
type input "waterfall"
click at [1209, 418] on button "Search" at bounding box center [1259, 434] width 99 height 33
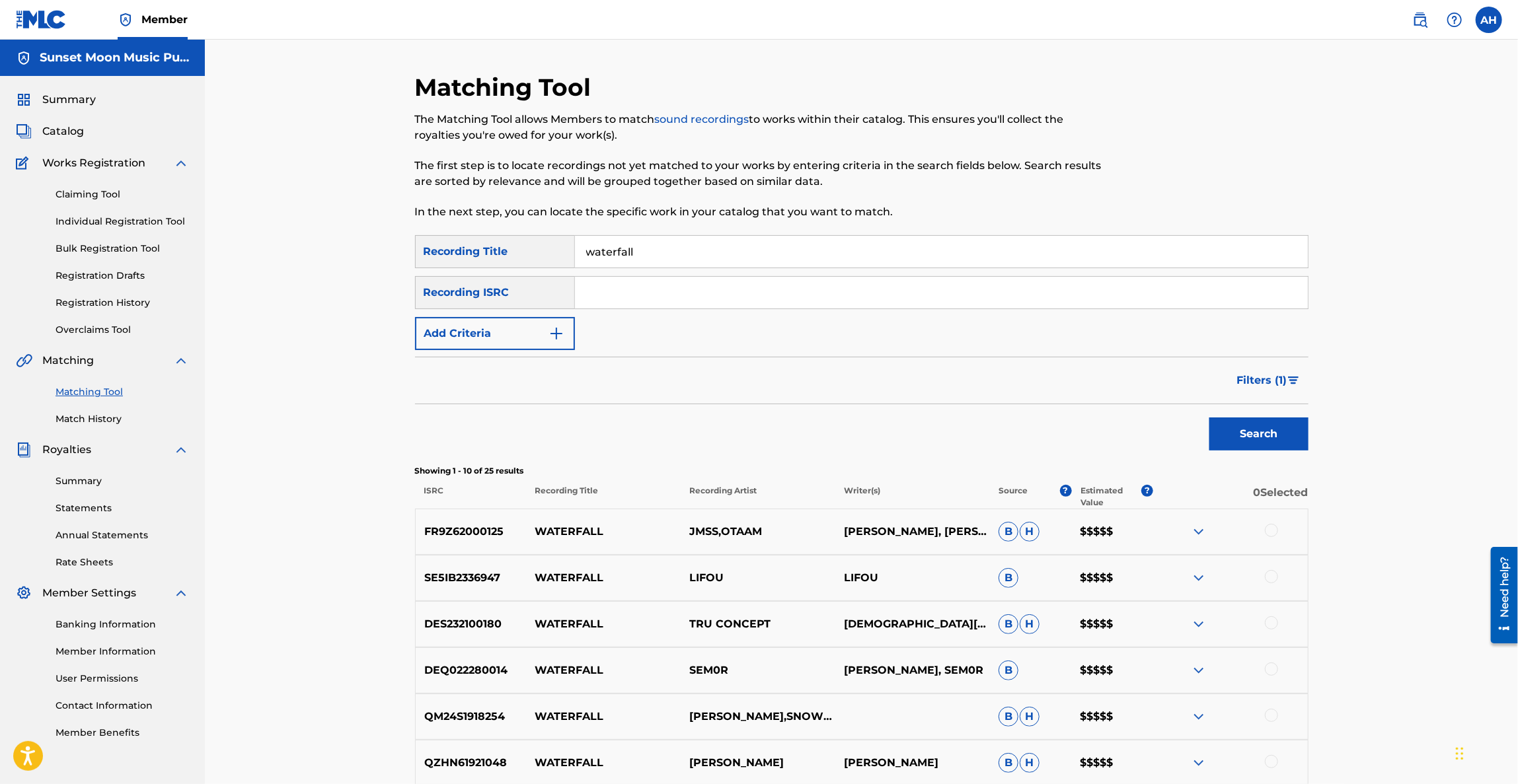
click at [865, 579] on p "LIFOU" at bounding box center [912, 578] width 154 height 16
click at [865, 579] on p "LIFOU" at bounding box center [912, 578] width 154 height 16
copy p "LIFOU"
click at [595, 252] on input "waterfall" at bounding box center [942, 252] width 733 height 32
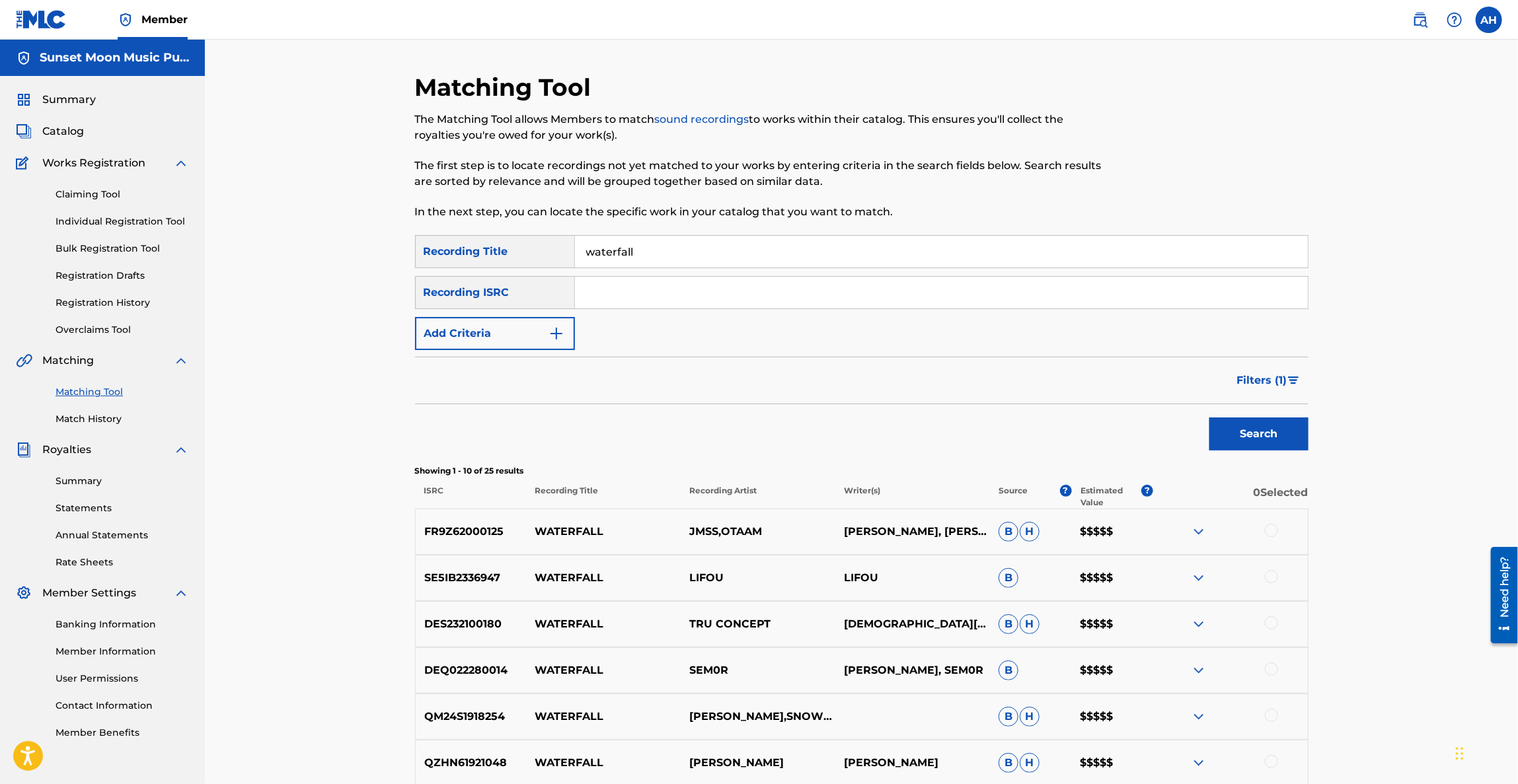
click at [595, 252] on input "waterfall" at bounding box center [942, 252] width 733 height 32
click at [520, 330] on button "Add Criteria" at bounding box center [495, 334] width 160 height 33
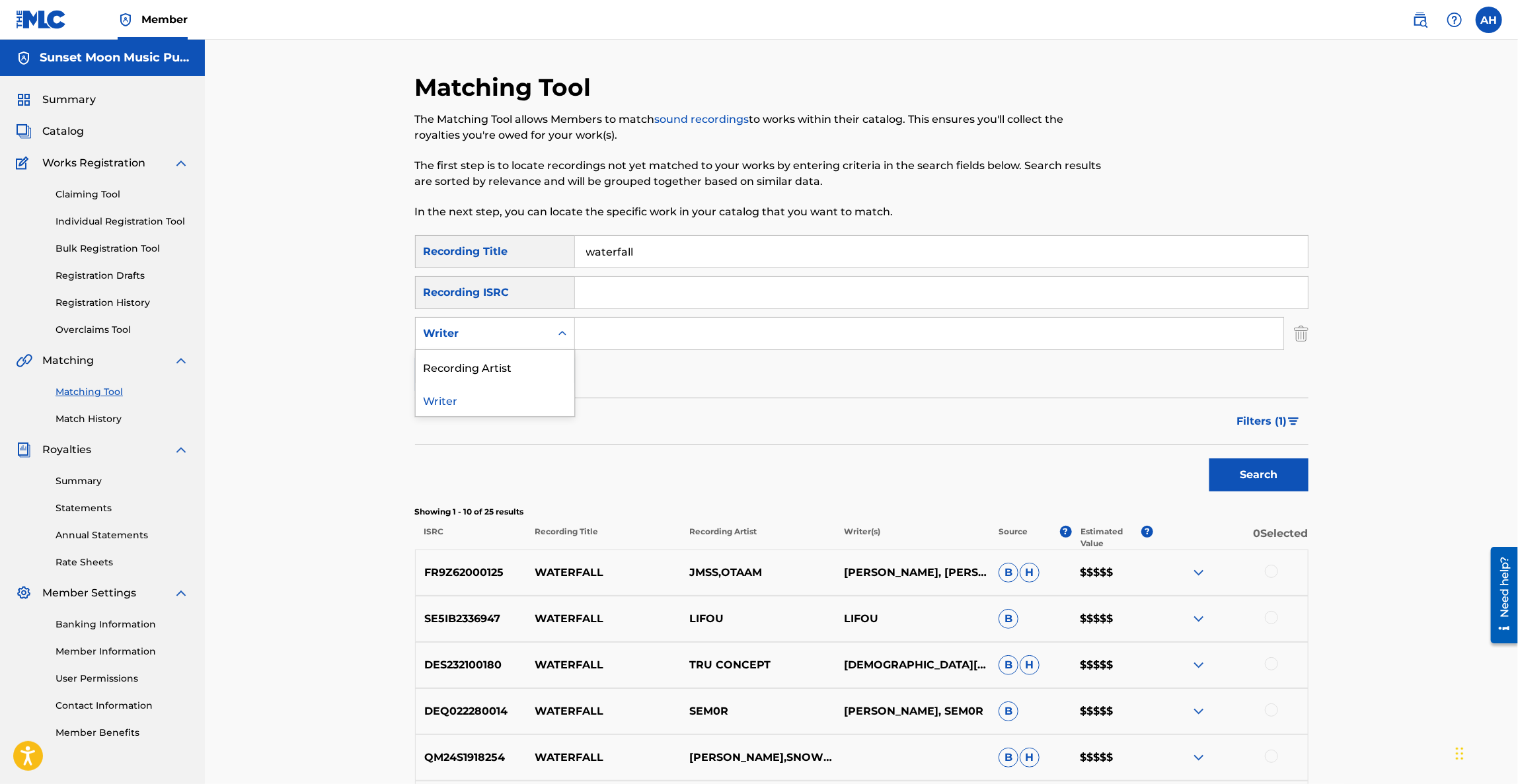
click at [549, 343] on div "Writer" at bounding box center [482, 333] width 135 height 25
click at [534, 363] on div "Recording Artist" at bounding box center [494, 366] width 159 height 33
click at [626, 343] on input "Search Form" at bounding box center [929, 333] width 708 height 32
paste input "LIFOU"
type input "LIFOU"
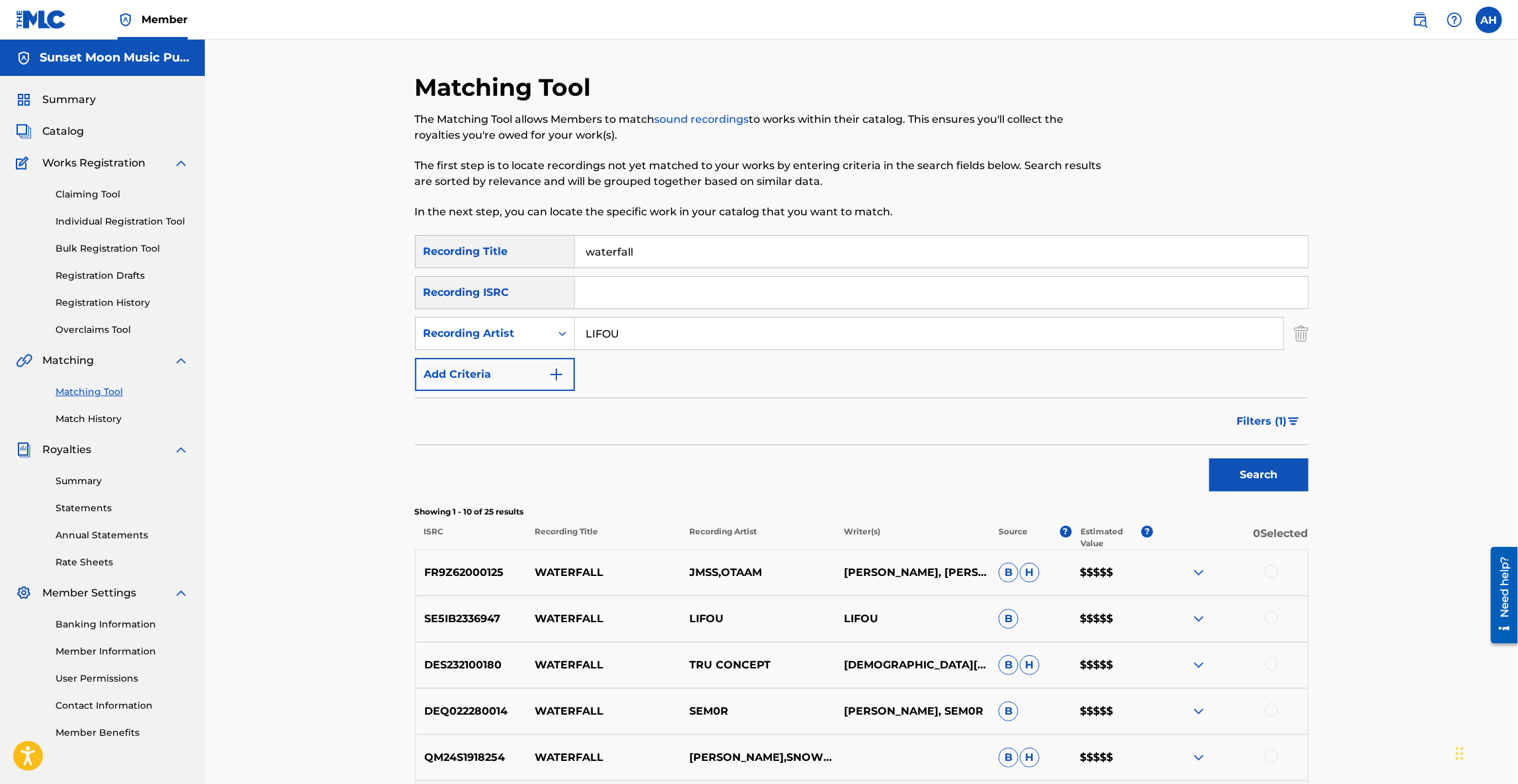
click at [646, 250] on input "waterfall" at bounding box center [942, 252] width 733 height 32
click at [646, 251] on input "waterfall" at bounding box center [942, 252] width 733 height 32
click at [1234, 478] on button "Search" at bounding box center [1259, 475] width 99 height 33
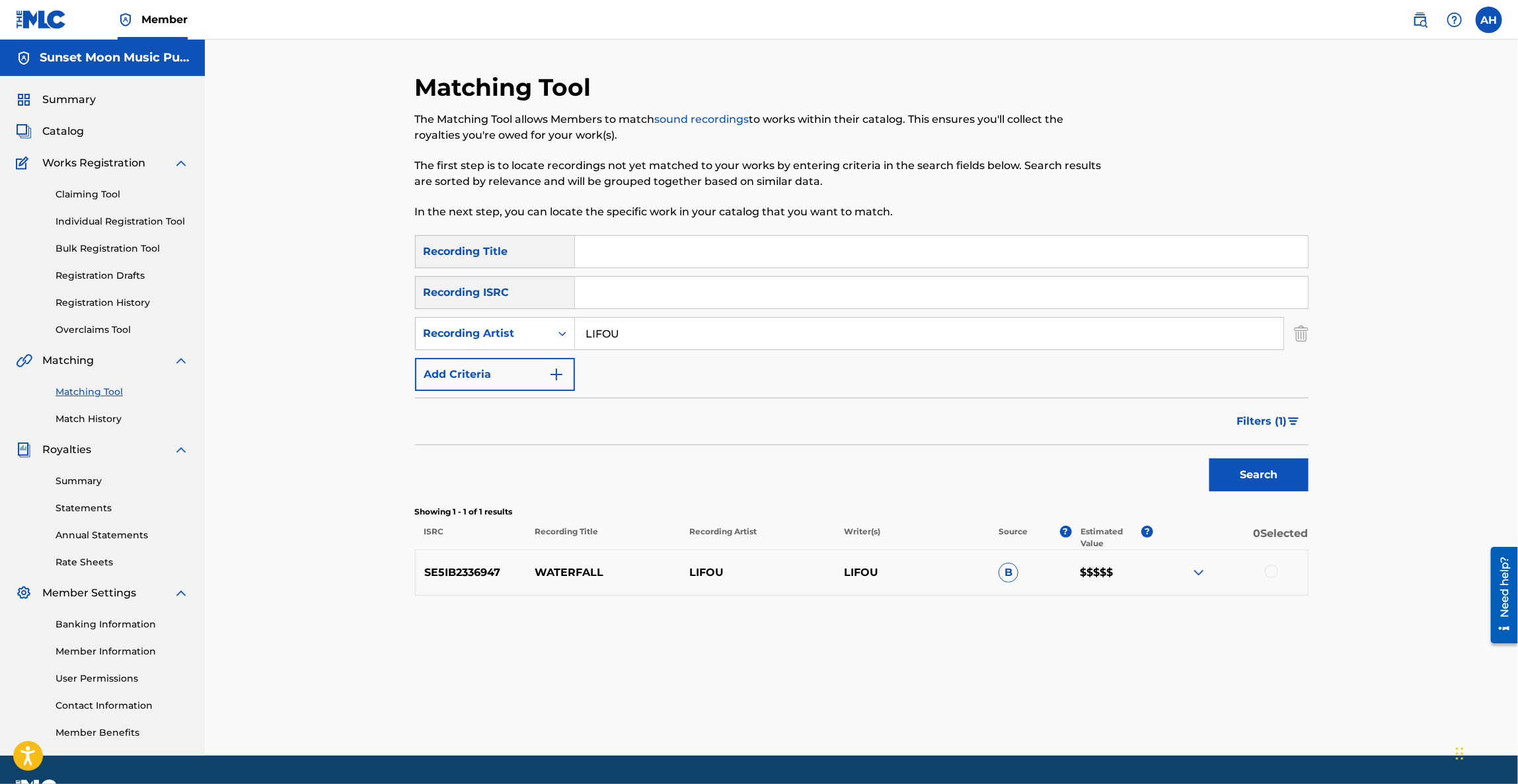
click at [595, 327] on input "LIFOU" at bounding box center [929, 333] width 708 height 32
click at [615, 264] on input "Search Form" at bounding box center [942, 252] width 733 height 32
type input "waterfall"
click at [1209, 458] on button "Search" at bounding box center [1259, 475] width 99 height 33
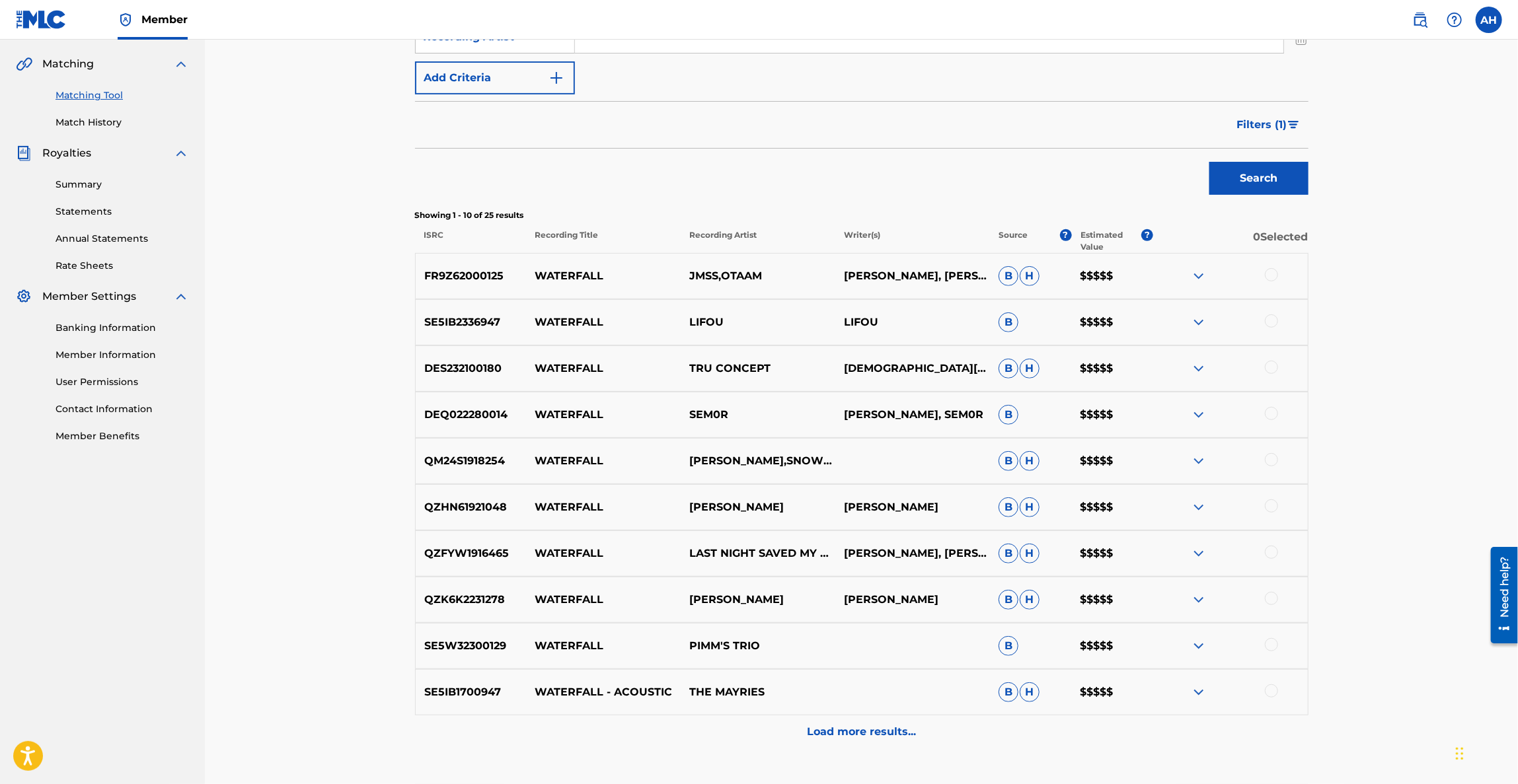
scroll to position [390, 0]
